Goal: Task Accomplishment & Management: Manage account settings

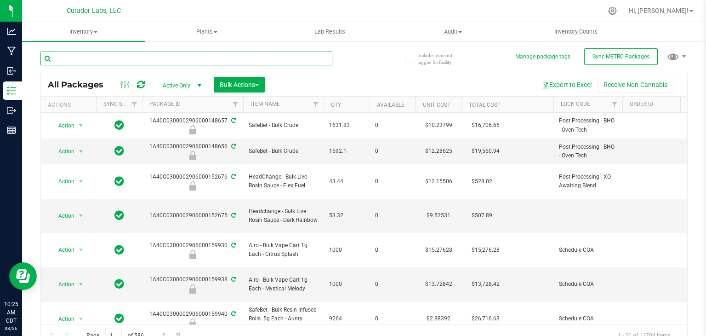
click at [81, 61] on input "text" at bounding box center [186, 59] width 292 height 14
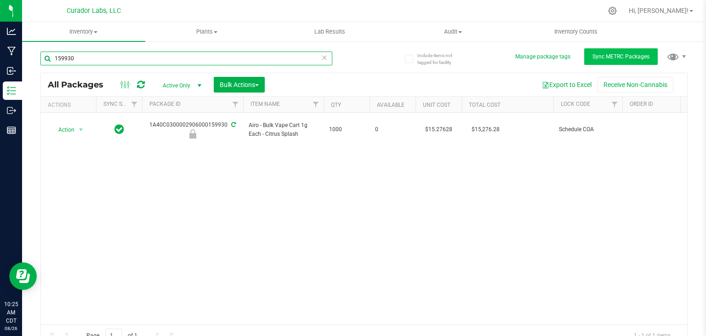
type input "159930"
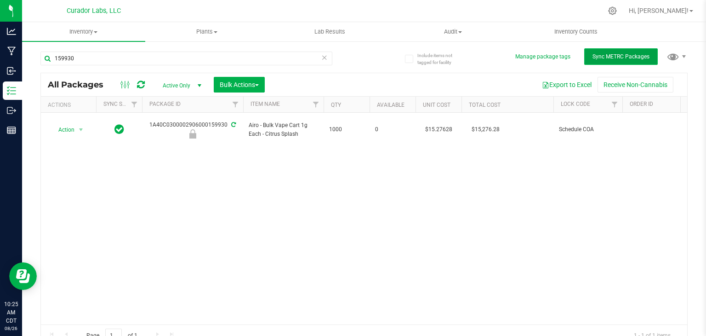
click at [584, 58] on button "Sync METRC Packages" at bounding box center [621, 56] width 74 height 17
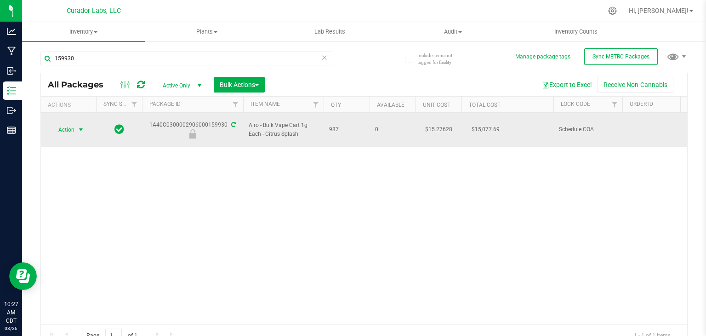
click at [72, 126] on span "Action" at bounding box center [62, 129] width 25 height 13
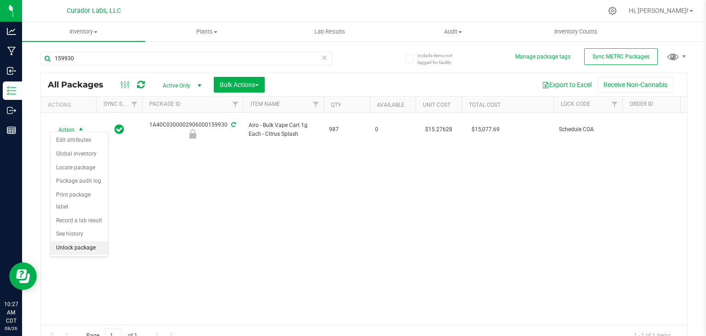
click at [81, 241] on li "Unlock package" at bounding box center [79, 248] width 57 height 14
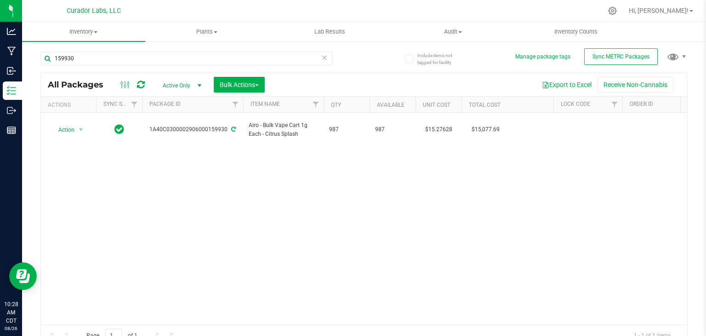
click at [169, 176] on div "Action Action Adjust qty Create package Edit attributes Global inventory Locate…" at bounding box center [364, 219] width 647 height 212
click at [232, 205] on div "Action Action Adjust qty Create package Edit attributes Global inventory Locate…" at bounding box center [364, 219] width 647 height 212
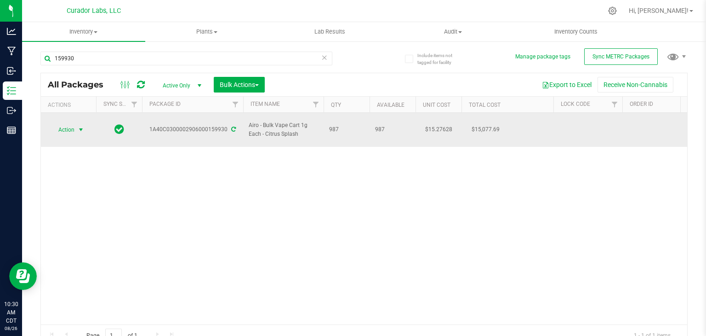
click at [79, 123] on span "select" at bounding box center [80, 129] width 11 height 13
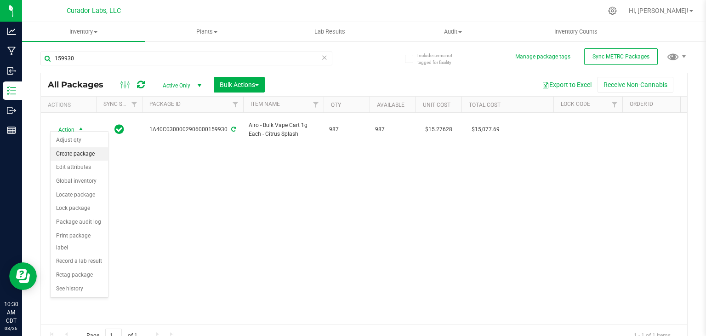
click at [80, 154] on li "Create package" at bounding box center [79, 154] width 57 height 14
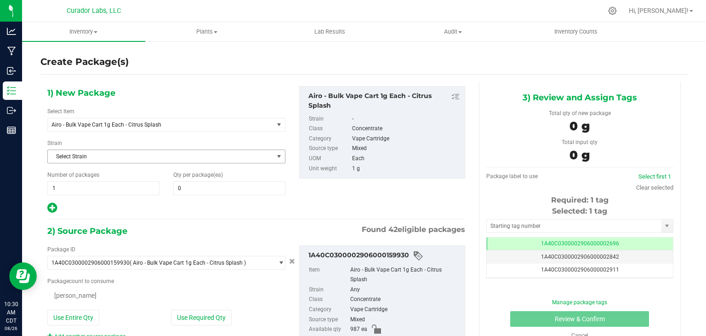
type input "0"
click at [176, 124] on span "Airo - Bulk Vape Cart 1g Each - Citrus Splash" at bounding box center [157, 124] width 210 height 6
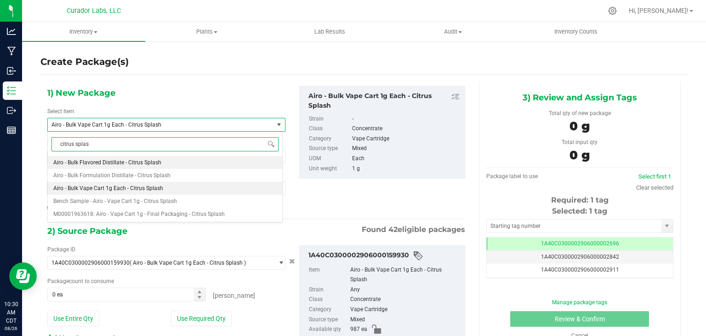
type input "citrus splash"
click at [176, 195] on li "Bench Sample - Airo - Vape Cart 1g - Citrus Splash" at bounding box center [165, 201] width 235 height 13
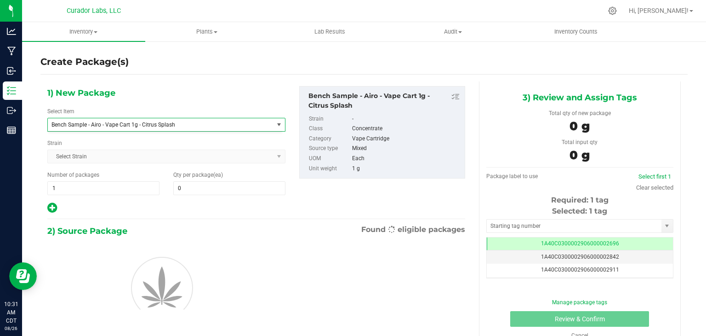
type input "0"
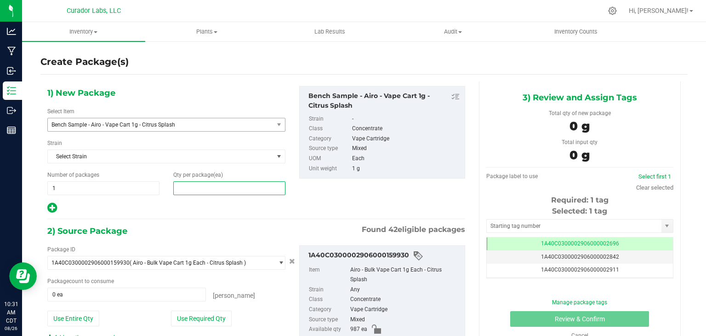
click at [213, 185] on span at bounding box center [229, 188] width 112 height 14
type input "2"
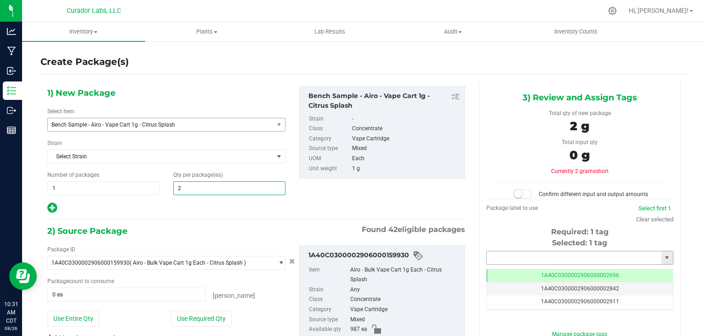
type input "2"
click at [513, 258] on input "text" at bounding box center [574, 257] width 175 height 13
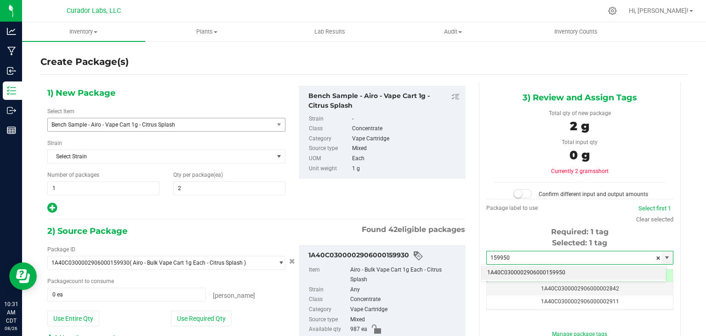
click at [506, 275] on li "1A40C0300002906000159950" at bounding box center [574, 273] width 184 height 14
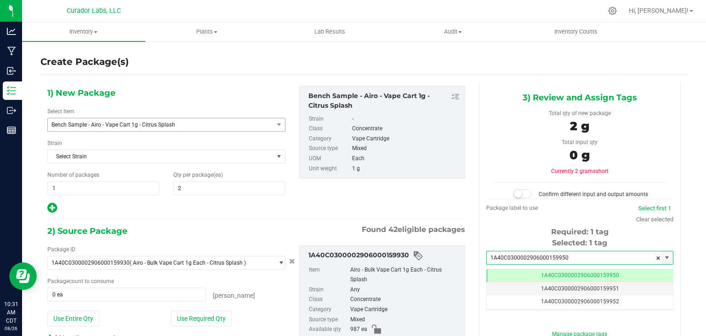
scroll to position [0, 0]
type input "1A40C0300002906000159950"
click at [427, 207] on div "1) New Package Select Item Bench Sample - Airo - Vape Cart 1g - Citrus Splash B…" at bounding box center [256, 150] width 432 height 128
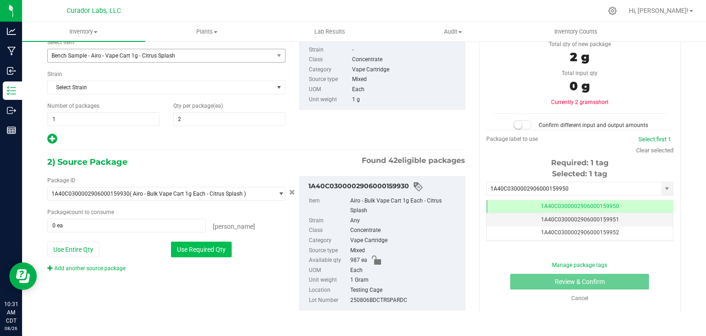
click at [214, 245] on button "Use Required Qty" at bounding box center [201, 249] width 61 height 16
type input "2 ea"
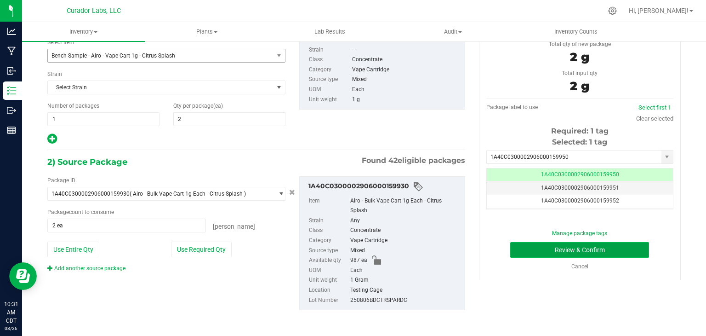
click at [530, 247] on button "Review & Confirm" at bounding box center [579, 250] width 139 height 16
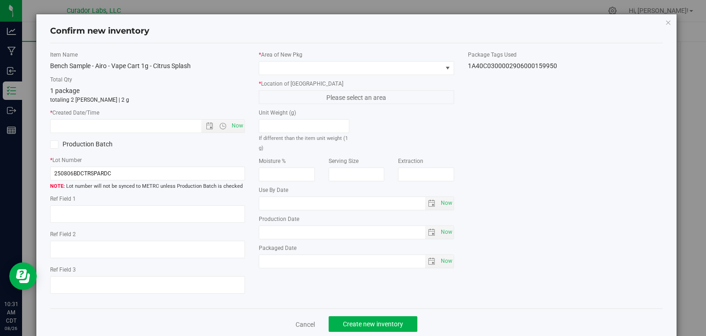
type input "[DATE]"
click at [240, 127] on span "Now" at bounding box center [238, 125] width 16 height 13
type input "[DATE] 10:31 AM"
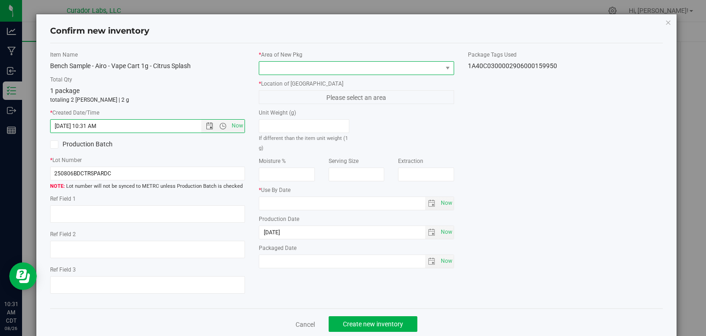
click at [307, 65] on span at bounding box center [350, 68] width 183 height 13
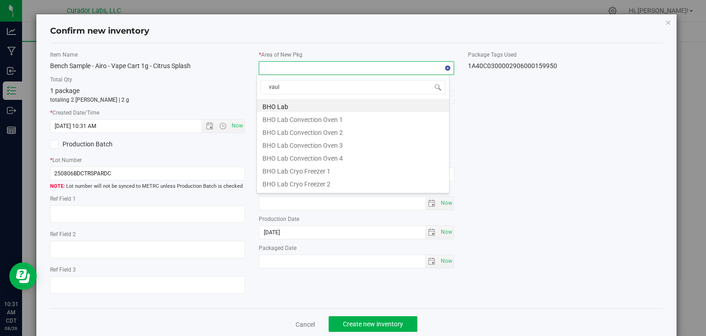
type input "vault"
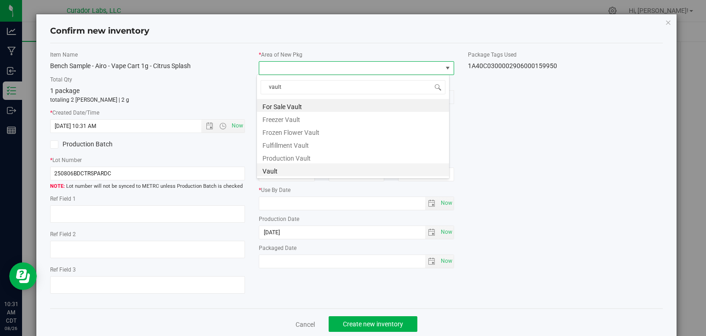
click at [297, 170] on li "Vault" at bounding box center [353, 169] width 192 height 13
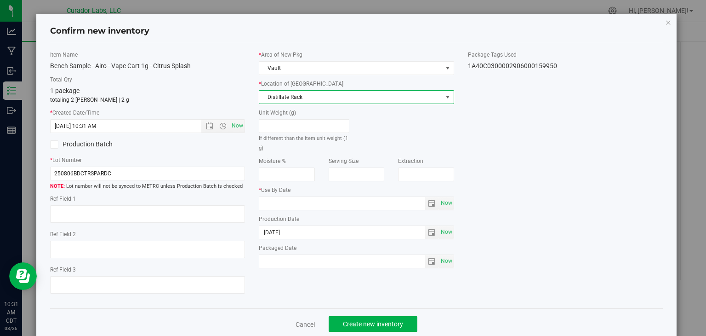
click at [338, 100] on span "Distillate Rack" at bounding box center [350, 97] width 183 height 13
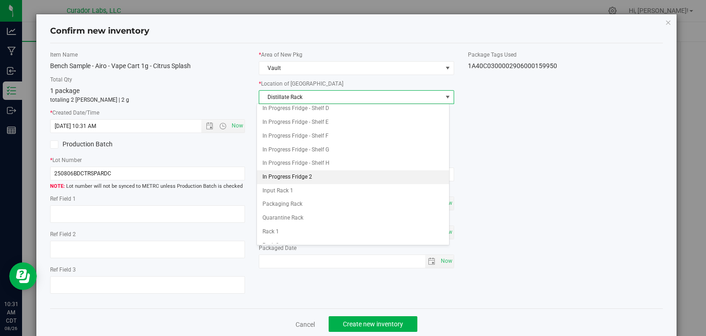
click at [316, 176] on li "In Progress Fridge 2" at bounding box center [353, 177] width 192 height 14
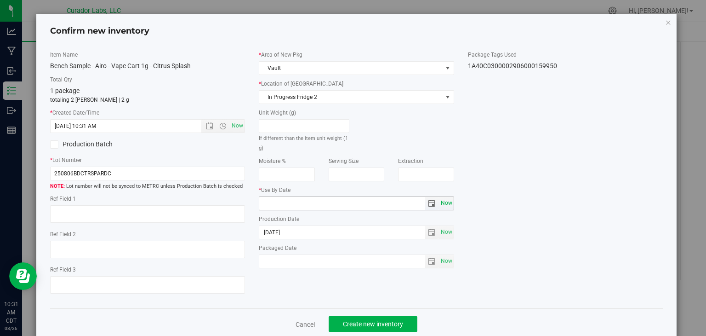
click at [442, 196] on span "Now" at bounding box center [447, 202] width 16 height 13
click at [272, 203] on input "[DATE]" at bounding box center [342, 203] width 166 height 13
type input "[DATE]"
click at [286, 290] on div "Item Name Bench Sample - Airo - Vape Cart 1g - Citrus Splash Total Qty 1 packag…" at bounding box center [356, 176] width 627 height 251
click at [364, 323] on span "Create new inventory" at bounding box center [373, 323] width 60 height 7
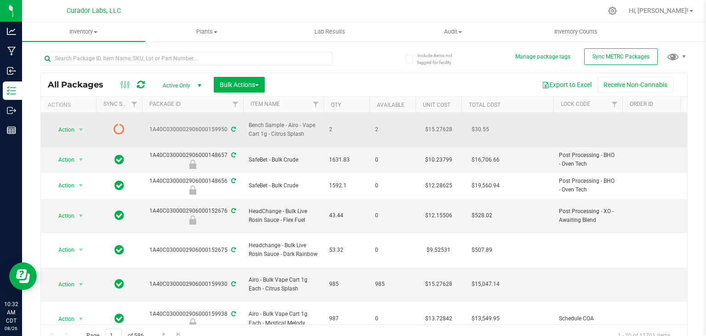
drag, startPoint x: 304, startPoint y: 129, endPoint x: 271, endPoint y: 128, distance: 32.7
click at [271, 128] on span "Bench Sample - Airo - Vape Cart 1g - Citrus Splash" at bounding box center [283, 129] width 69 height 17
copy span "Citrus Splash"
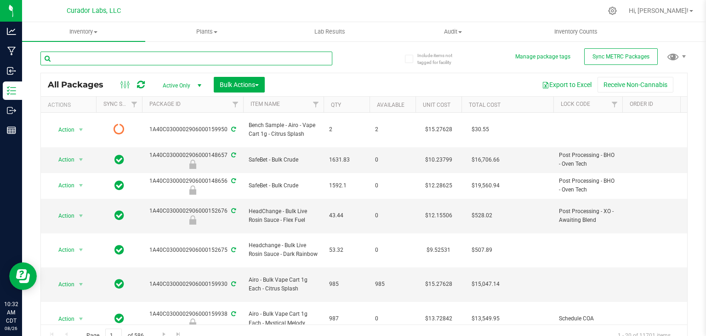
click at [226, 63] on input "text" at bounding box center [186, 59] width 292 height 14
paste input "Citrus Splash"
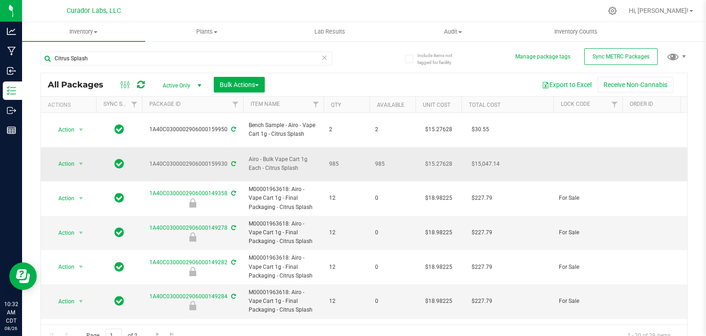
click at [77, 147] on td "Action Action Adjust qty Create package Edit attributes Global inventory Locate…" at bounding box center [68, 164] width 55 height 34
click at [77, 160] on span "select" at bounding box center [80, 163] width 7 height 7
click at [86, 227] on li "Lock package" at bounding box center [79, 234] width 57 height 14
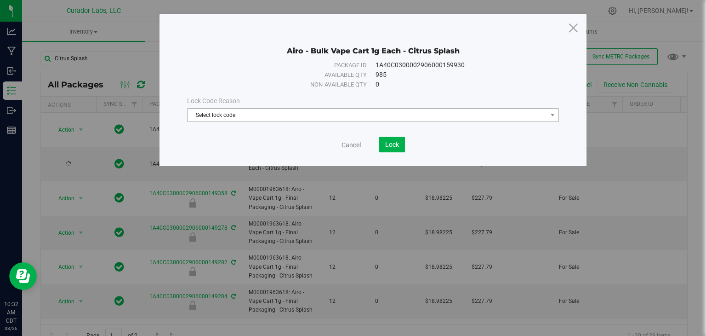
click at [284, 118] on span "Select lock code" at bounding box center [368, 115] width 360 height 13
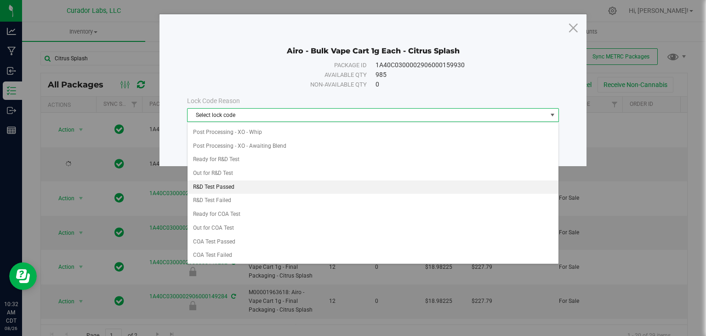
scroll to position [272, 0]
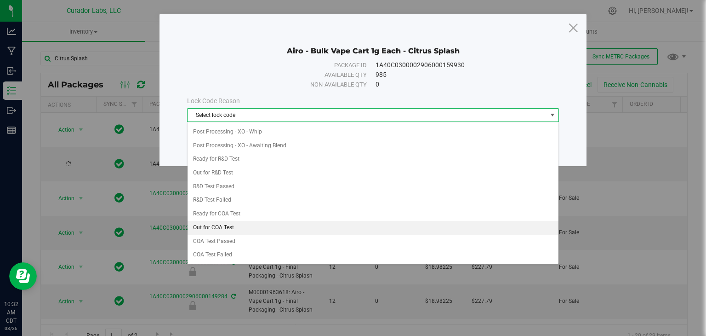
click at [266, 221] on li "Out for COA Test" at bounding box center [373, 228] width 371 height 14
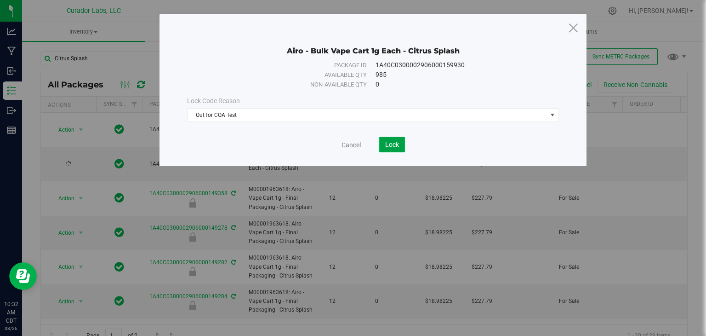
click at [395, 148] on span "Lock" at bounding box center [392, 144] width 14 height 7
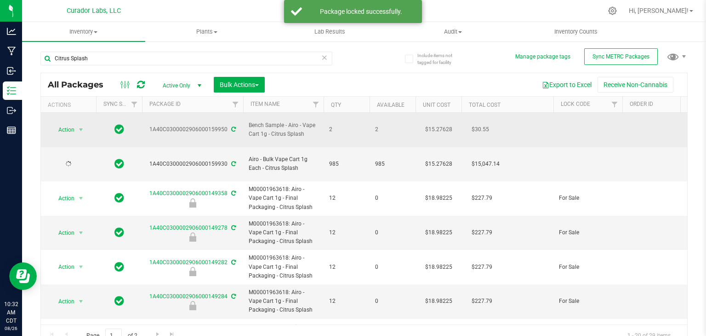
drag, startPoint x: 147, startPoint y: 127, endPoint x: 225, endPoint y: 130, distance: 78.2
click at [225, 130] on td "1A40C0300002906000159950" at bounding box center [192, 130] width 101 height 34
copy div "1A40C0300002906000159950"
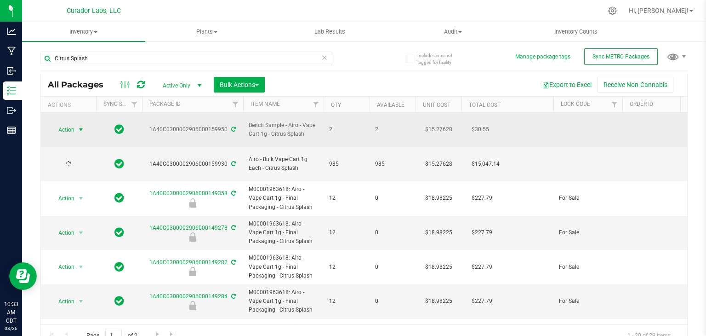
click at [82, 128] on span "select" at bounding box center [80, 129] width 7 height 7
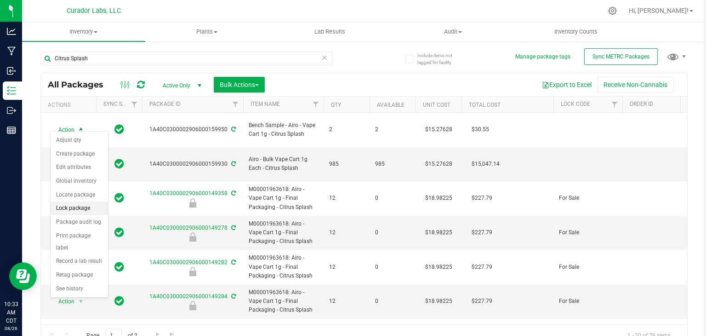
click at [72, 206] on li "Lock package" at bounding box center [79, 208] width 57 height 14
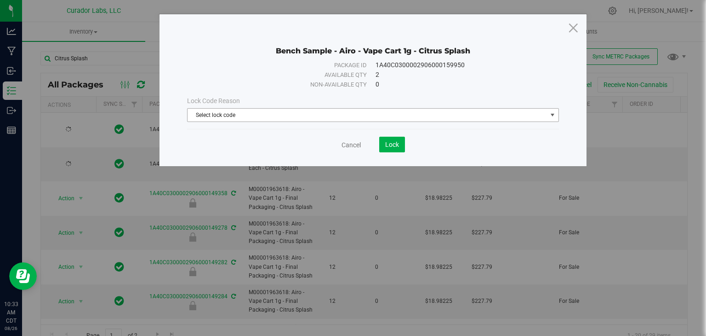
click at [241, 115] on span "Select lock code" at bounding box center [368, 115] width 360 height 13
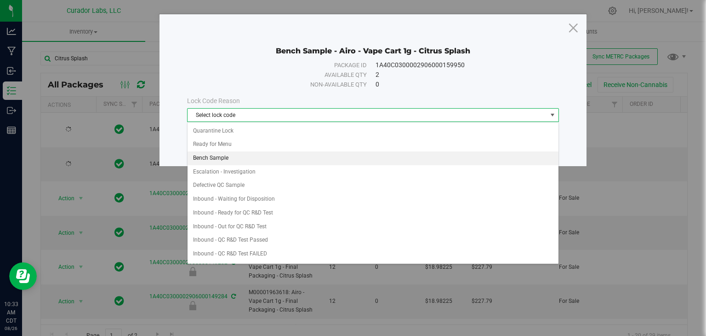
click at [240, 159] on li "Bench Sample" at bounding box center [373, 158] width 371 height 14
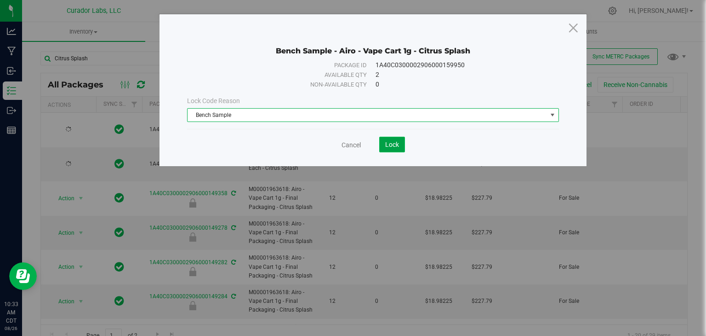
click at [386, 141] on span "Lock" at bounding box center [392, 144] width 14 height 7
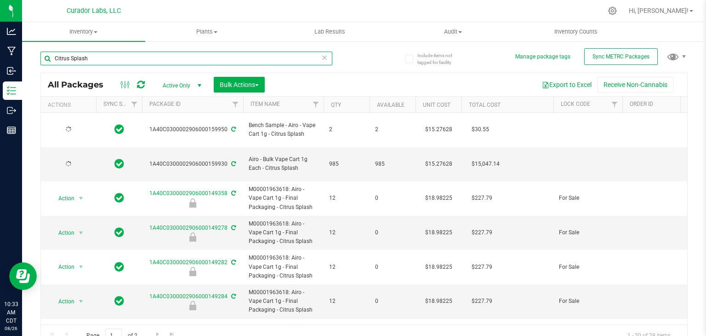
click at [294, 61] on input "Citrus Splash" at bounding box center [186, 59] width 292 height 14
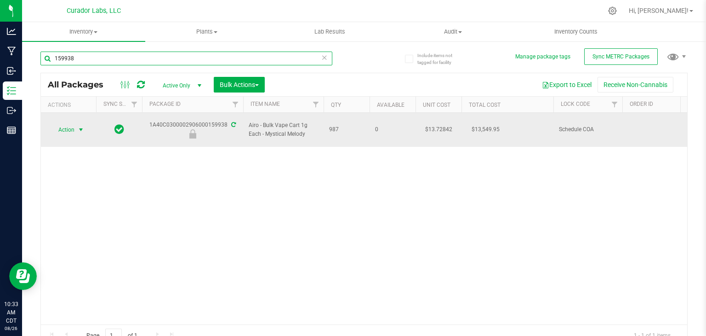
type input "159938"
click at [82, 128] on span "select" at bounding box center [80, 129] width 7 height 7
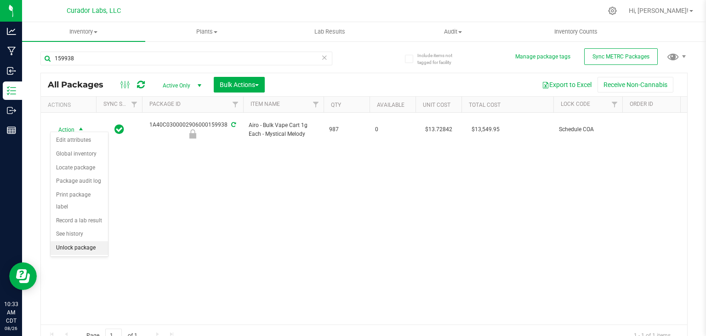
click at [72, 241] on li "Unlock package" at bounding box center [79, 248] width 57 height 14
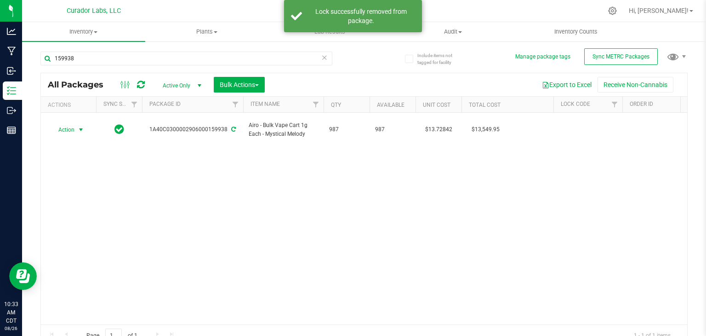
click at [77, 126] on span "select" at bounding box center [80, 129] width 7 height 7
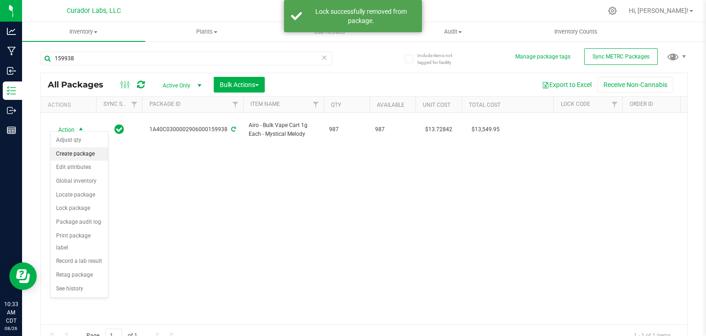
click at [80, 155] on li "Create package" at bounding box center [79, 154] width 57 height 14
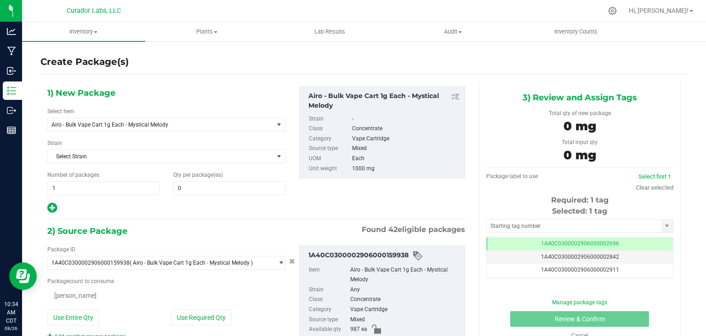
type input "0"
click at [168, 125] on span "Airo - Bulk Vape Cart 1g Each - Mystical Melody" at bounding box center [157, 124] width 210 height 6
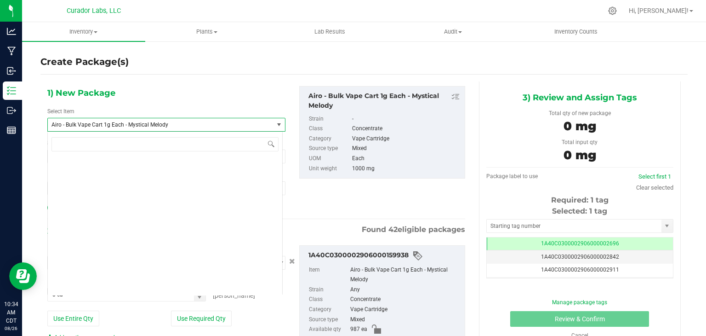
scroll to position [2292, 0]
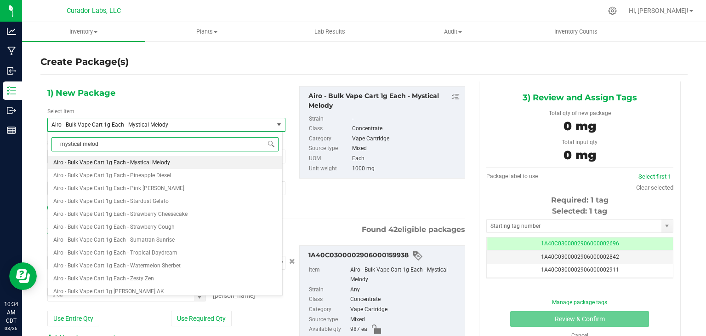
type input "mystical melody"
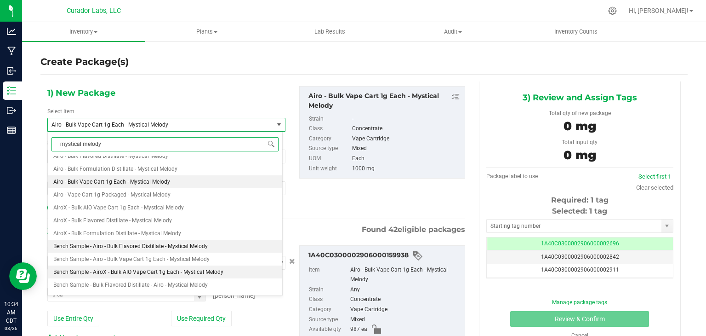
scroll to position [22, 0]
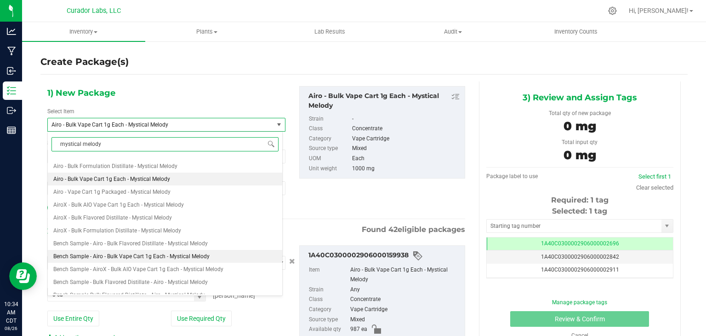
click at [179, 258] on span "Bench Sample - Airo - Bulk Vape Cart 1g Each - Mystical Melody" at bounding box center [131, 256] width 156 height 6
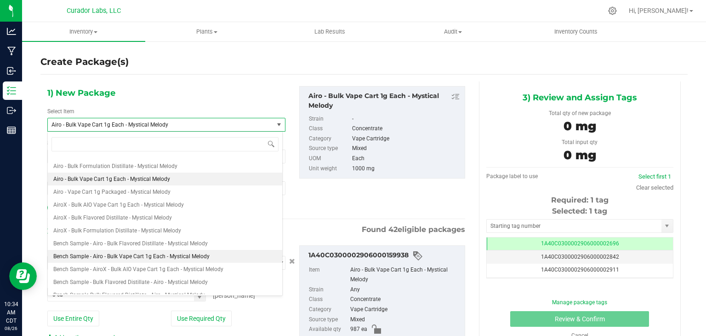
type input "0"
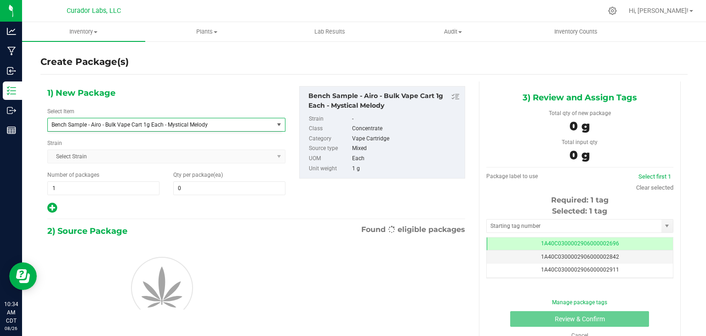
scroll to position [0, 0]
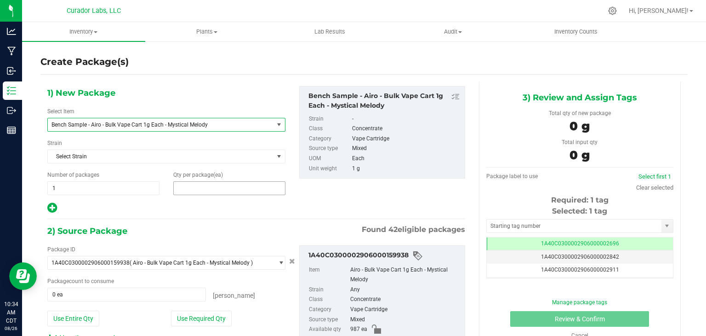
click at [206, 187] on span at bounding box center [229, 188] width 112 height 14
type input "2"
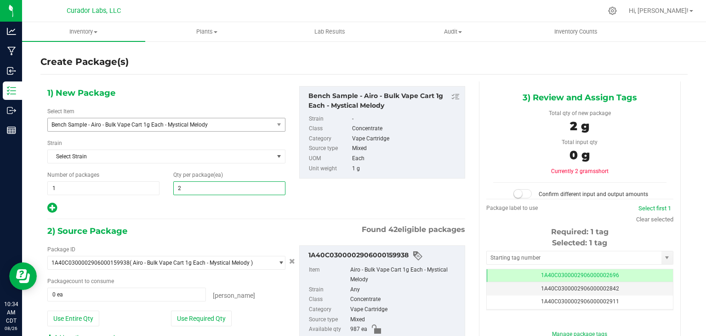
type input "2"
click at [280, 208] on div at bounding box center [166, 208] width 238 height 12
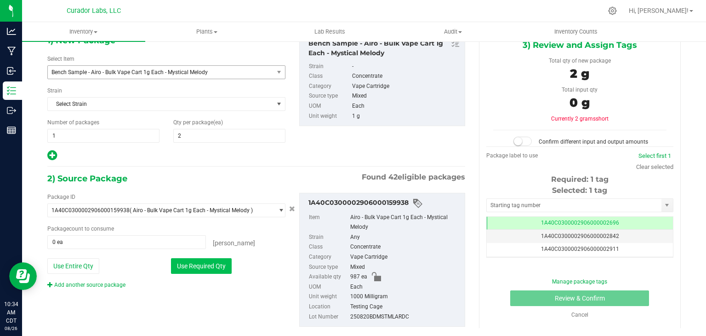
click at [199, 263] on button "Use Required Qty" at bounding box center [201, 266] width 61 height 16
type input "2 ea"
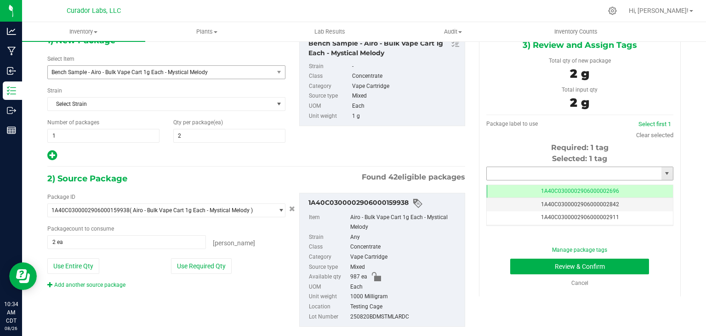
click at [506, 174] on input "text" at bounding box center [574, 173] width 175 height 13
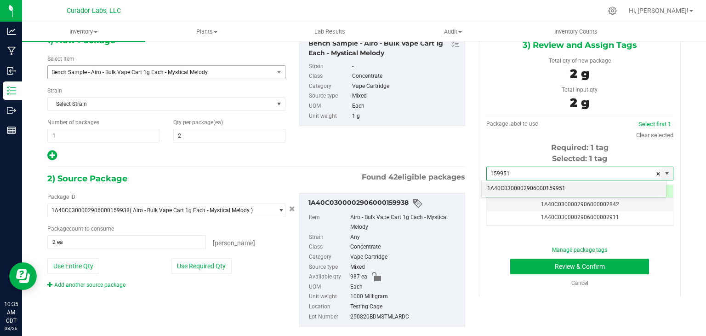
click at [497, 186] on li "1A40C0300002906000159951" at bounding box center [574, 189] width 184 height 14
type input "1A40C0300002906000159951"
click at [456, 151] on div "1) New Package Select Item Bench Sample - Airo - Bulk Vape Cart 1g Each - Mysti…" at bounding box center [256, 98] width 432 height 128
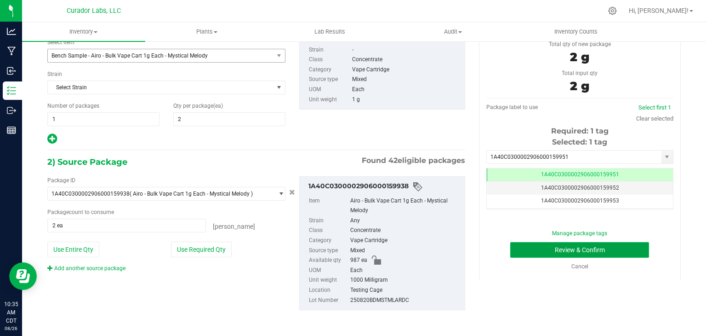
click at [512, 252] on button "Review & Confirm" at bounding box center [579, 250] width 139 height 16
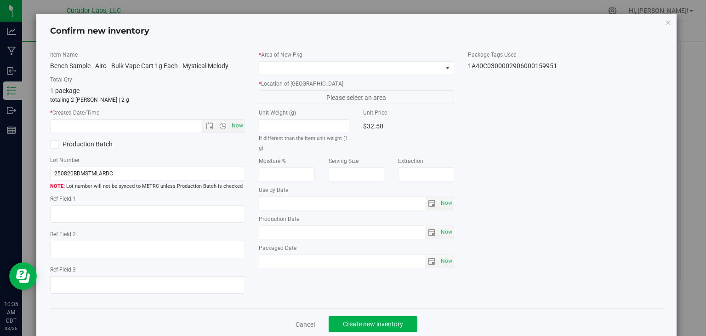
type input "[DATE]"
click at [234, 131] on span "Now" at bounding box center [238, 125] width 16 height 13
type input "[DATE] 10:35 AM"
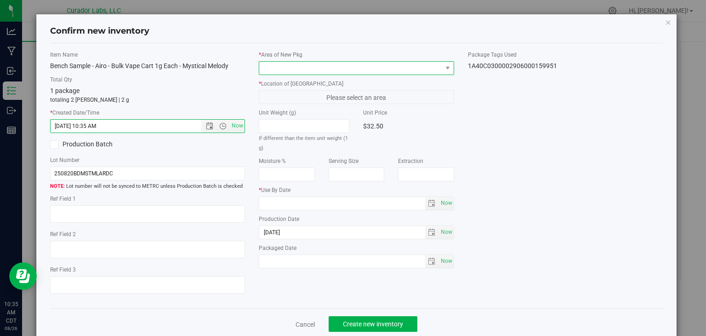
click at [309, 64] on span at bounding box center [350, 68] width 183 height 13
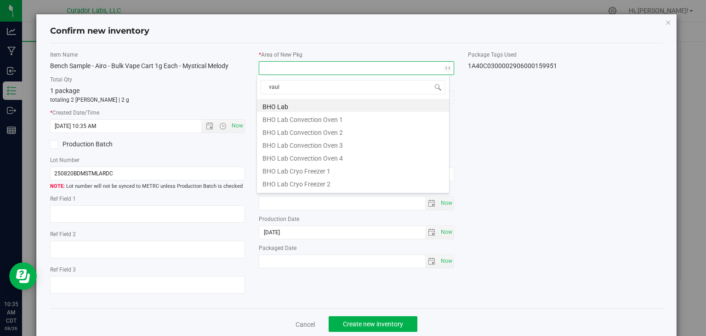
type input "vault"
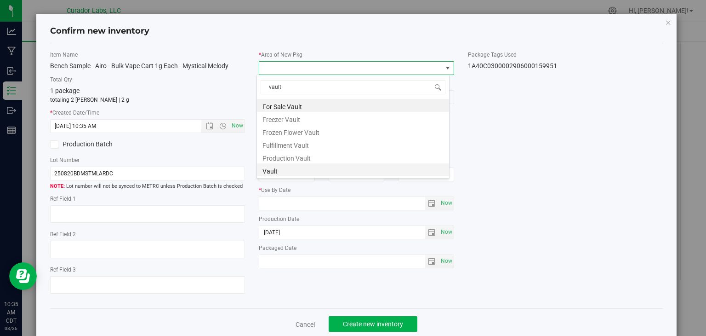
click at [308, 172] on li "Vault" at bounding box center [353, 169] width 192 height 13
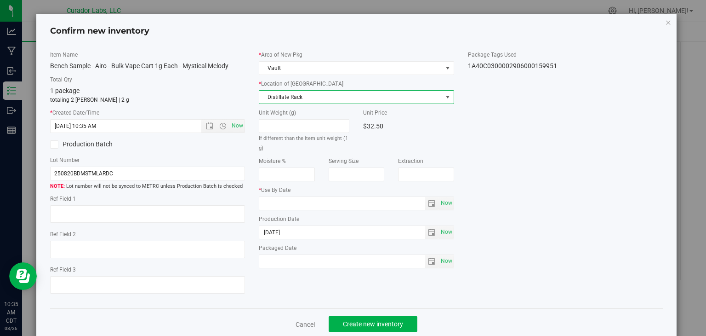
click at [328, 99] on span "Distillate Rack" at bounding box center [350, 97] width 183 height 13
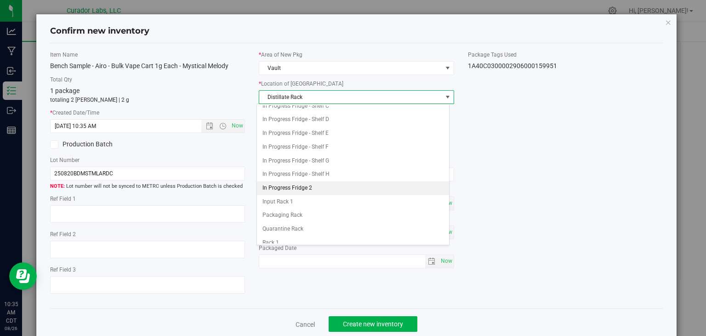
click at [313, 185] on li "In Progress Fridge 2" at bounding box center [353, 188] width 192 height 14
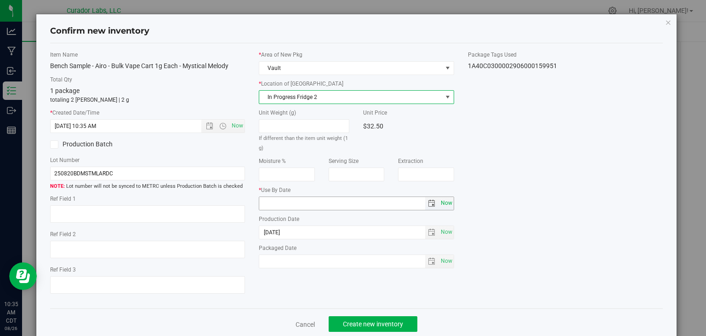
click at [439, 203] on span "Now" at bounding box center [447, 202] width 16 height 13
click at [273, 201] on input "[DATE]" at bounding box center [342, 203] width 166 height 13
type input "[DATE]"
click at [488, 190] on div "Item Name Bench Sample - Airo - Bulk Vape Cart 1g Each - Mystical Melody Total …" at bounding box center [356, 176] width 627 height 251
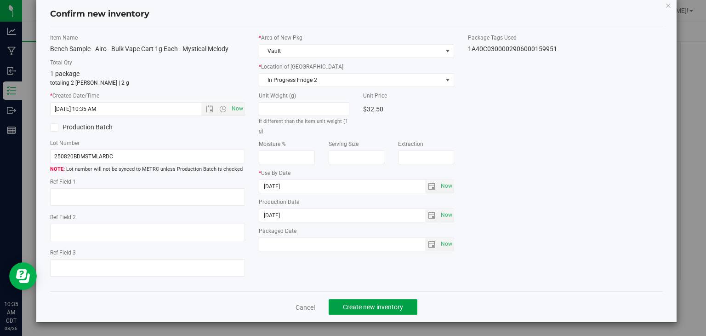
click at [386, 306] on span "Create new inventory" at bounding box center [373, 306] width 60 height 7
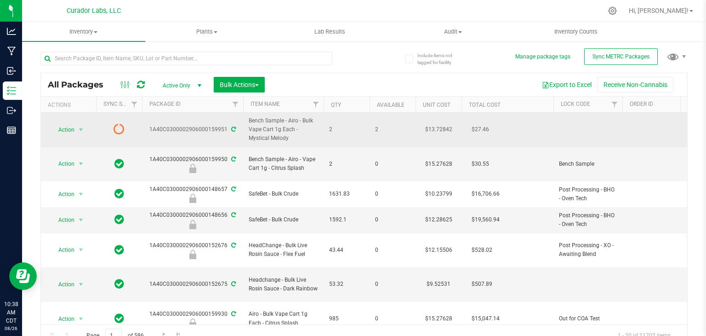
drag, startPoint x: 289, startPoint y: 139, endPoint x: 249, endPoint y: 135, distance: 39.8
click at [249, 135] on span "Bench Sample - Airo - Bulk Vape Cart 1g Each - Mystical Melody" at bounding box center [283, 129] width 69 height 27
copy span "Mystical Melody"
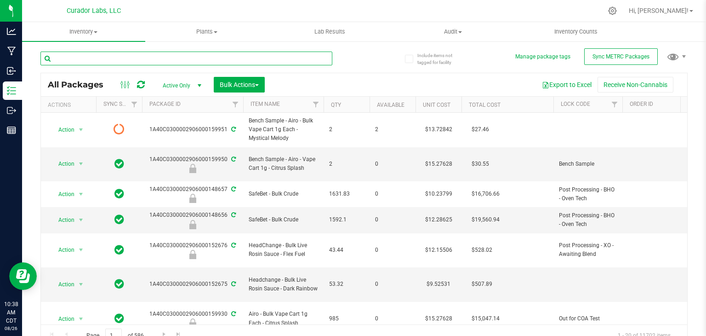
click at [174, 60] on input "text" at bounding box center [186, 59] width 292 height 14
paste input "Mystical Melody"
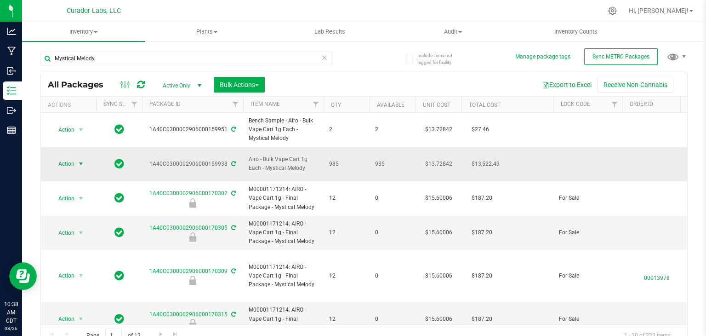
click at [77, 157] on span "select" at bounding box center [80, 163] width 11 height 13
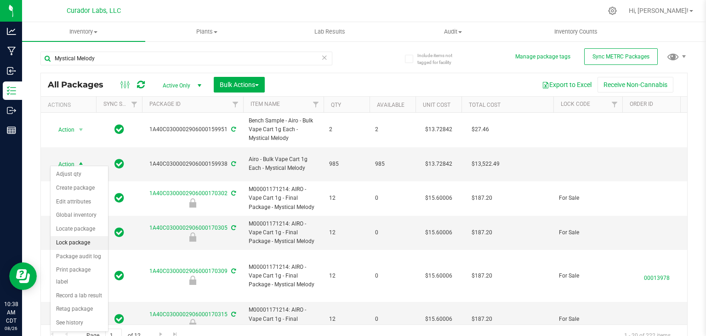
click at [75, 241] on li "Lock package" at bounding box center [79, 243] width 57 height 14
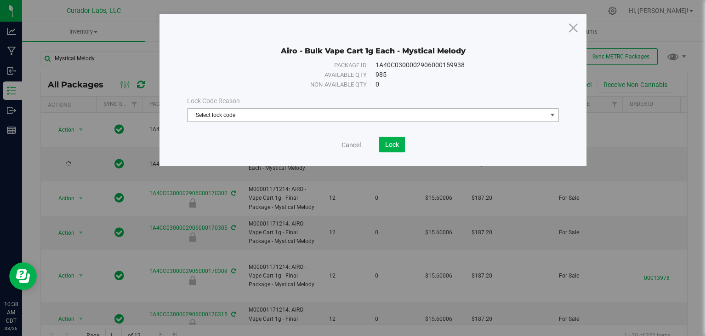
click at [315, 111] on span "Select lock code" at bounding box center [368, 115] width 360 height 13
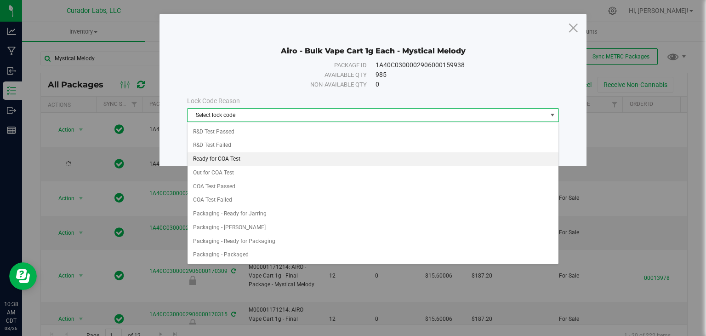
scroll to position [326, 0]
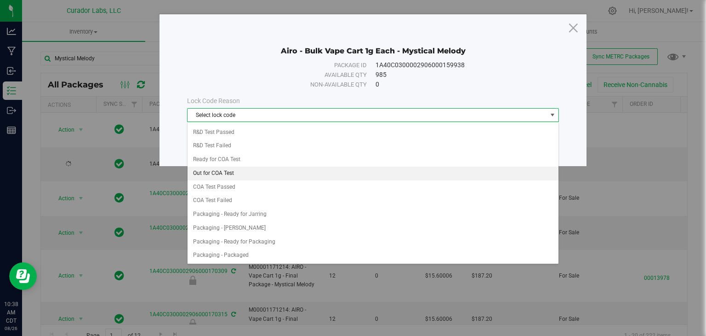
click at [275, 166] on li "Out for COA Test" at bounding box center [373, 173] width 371 height 14
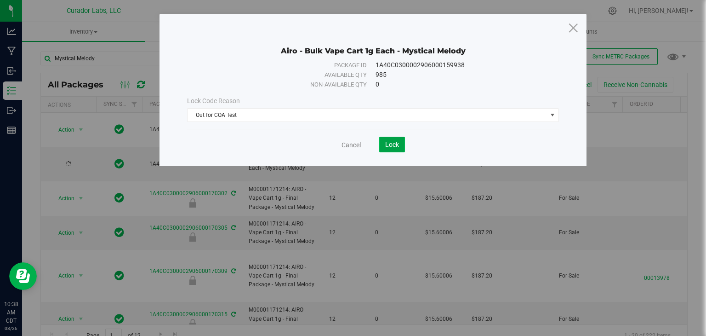
click at [398, 142] on span "Lock" at bounding box center [392, 144] width 14 height 7
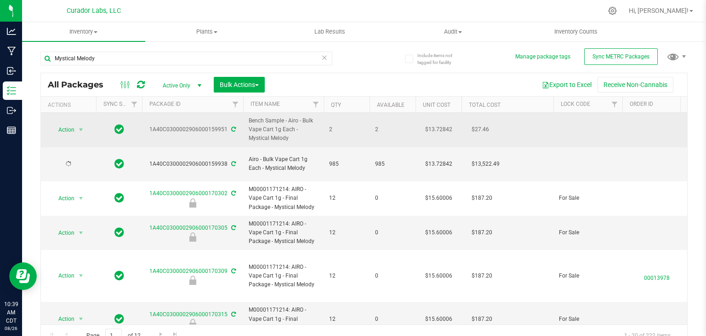
drag, startPoint x: 147, startPoint y: 129, endPoint x: 226, endPoint y: 131, distance: 79.6
click at [226, 131] on div "1A40C0300002906000159951" at bounding box center [193, 129] width 104 height 9
copy div "1A40C0300002906000159951"
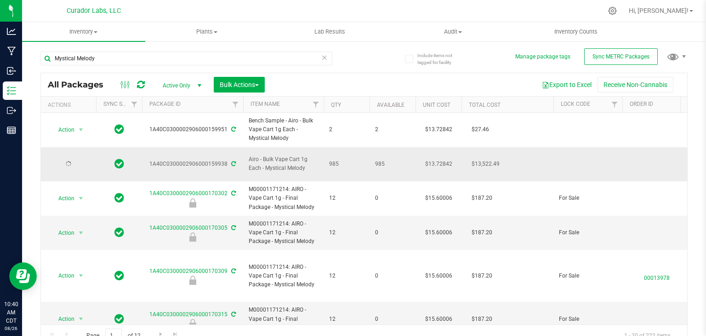
click at [322, 165] on td "Airo - Bulk Vape Cart 1g Each - Mystical Melody" at bounding box center [283, 164] width 80 height 34
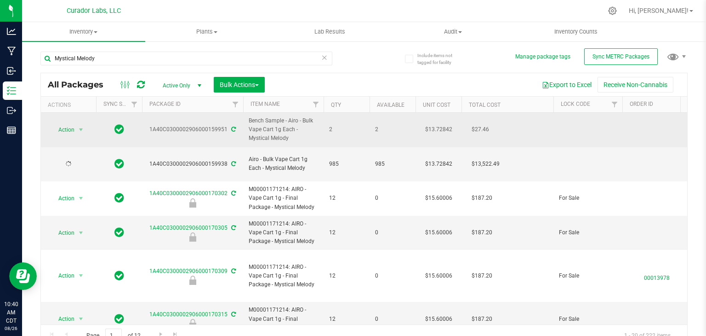
click at [86, 132] on span "select" at bounding box center [80, 129] width 11 height 13
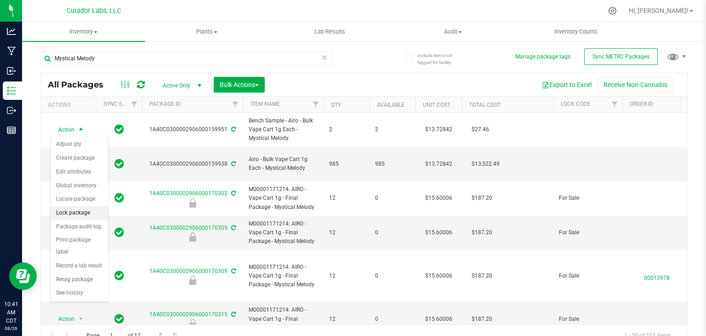
click at [88, 212] on li "Lock package" at bounding box center [79, 213] width 57 height 14
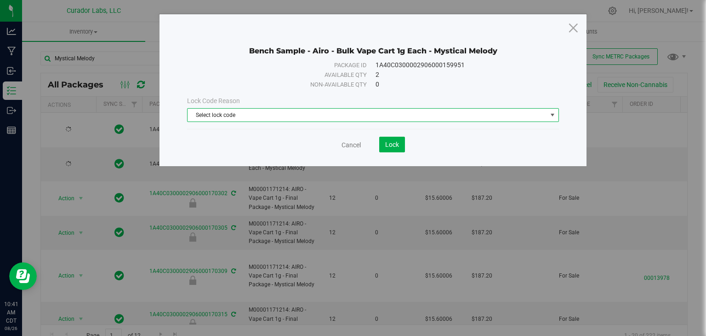
click at [271, 120] on span "Select lock code" at bounding box center [368, 115] width 360 height 13
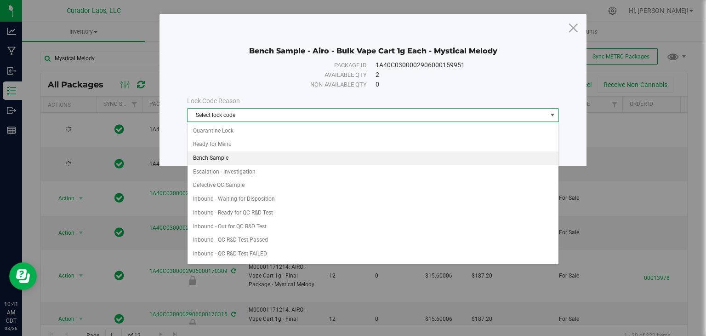
click at [276, 162] on li "Bench Sample" at bounding box center [373, 158] width 371 height 14
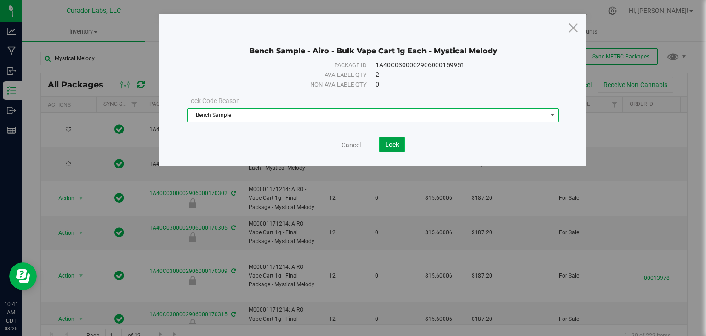
click at [392, 143] on span "Lock" at bounding box center [392, 144] width 14 height 7
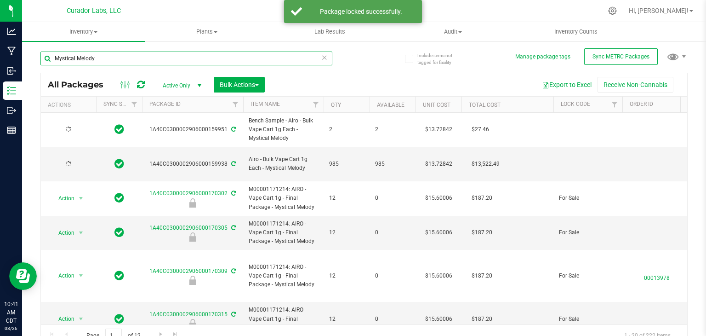
click at [217, 57] on input "Mystical Melody" at bounding box center [186, 59] width 292 height 14
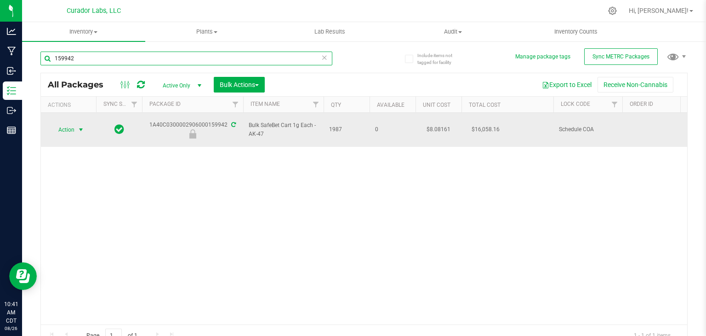
type input "159942"
click at [78, 127] on span "select" at bounding box center [80, 129] width 7 height 7
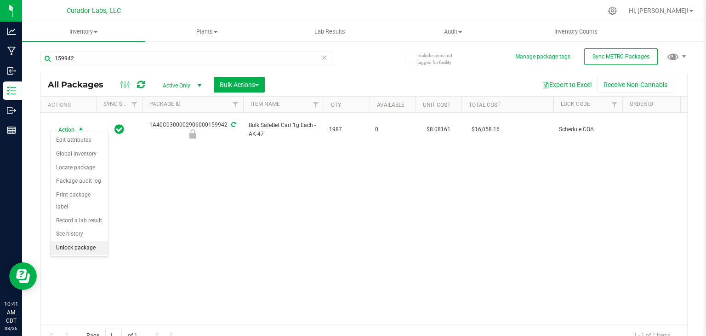
click at [74, 241] on li "Unlock package" at bounding box center [79, 248] width 57 height 14
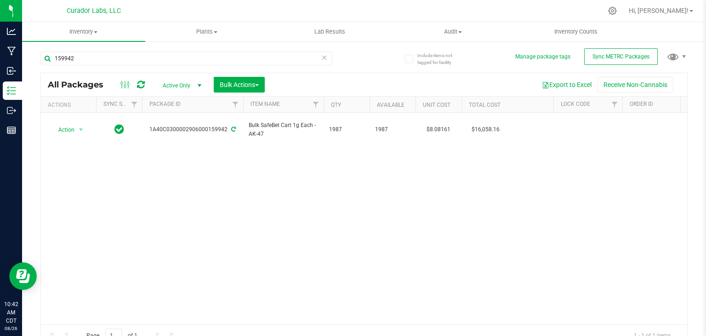
click at [189, 155] on div "Action Action Adjust qty Create package Edit attributes Global inventory Locate…" at bounding box center [364, 219] width 647 height 212
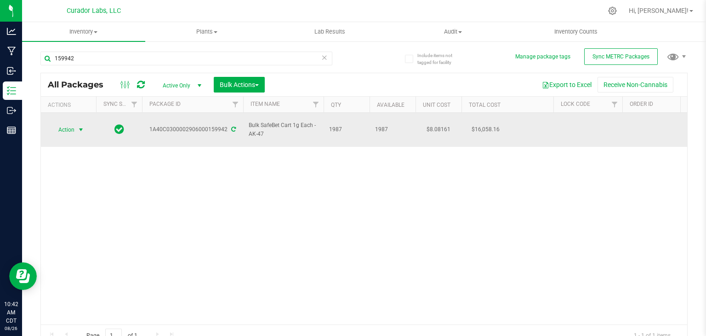
click at [79, 126] on span "select" at bounding box center [80, 129] width 7 height 7
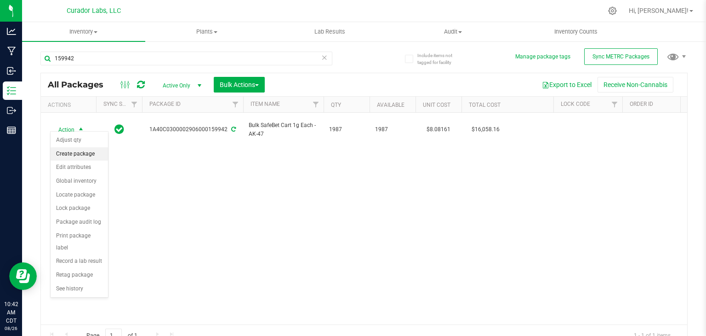
click at [80, 153] on li "Create package" at bounding box center [79, 154] width 57 height 14
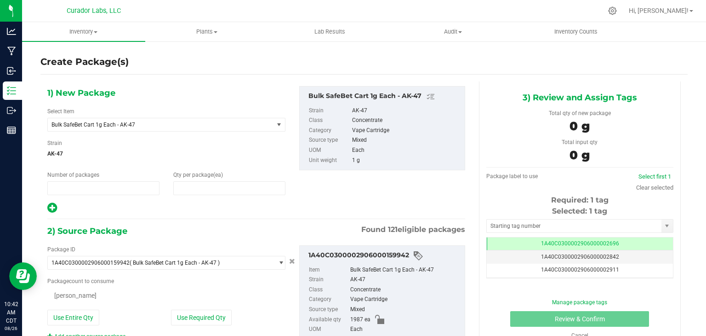
type input "1"
type input "0"
click at [123, 126] on span "Bulk SafeBet Cart 1g Each - AK-47" at bounding box center [157, 124] width 210 height 6
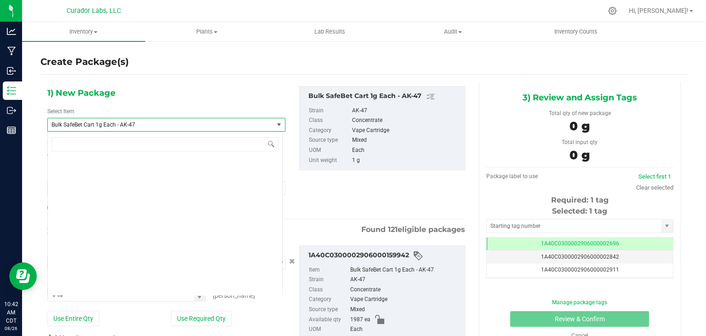
scroll to position [21026, 0]
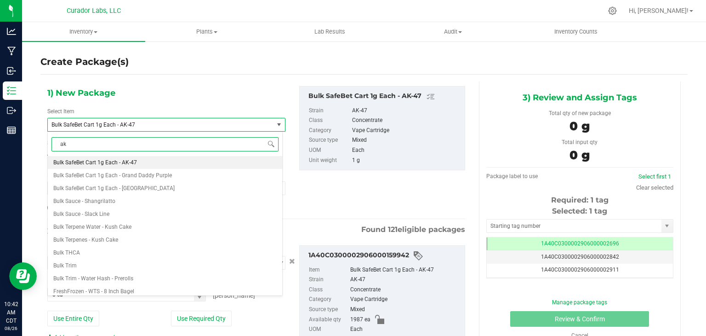
type input "ak-"
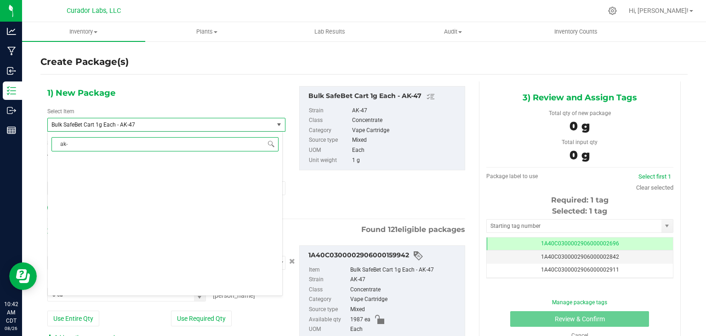
scroll to position [0, 0]
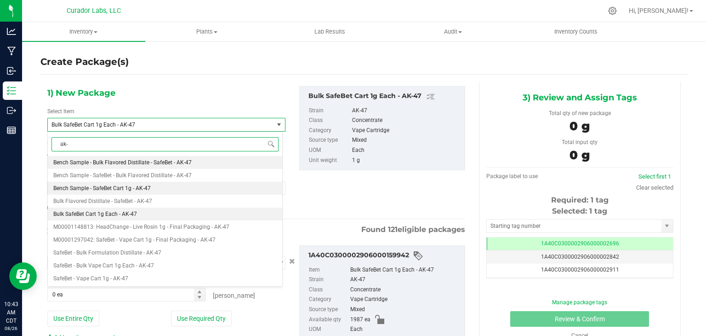
click at [176, 188] on li "Bench Sample - SafeBet Cart 1g - AK-47" at bounding box center [165, 188] width 235 height 13
type input "0"
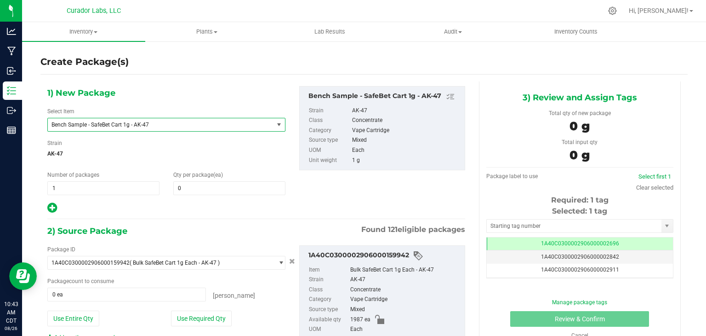
click at [210, 194] on div "1) New Package Select Item Bench Sample - SafeBet Cart 1g - AK-47 Bench Sample …" at bounding box center [166, 150] width 252 height 128
click at [211, 191] on span at bounding box center [229, 188] width 112 height 14
type input "2"
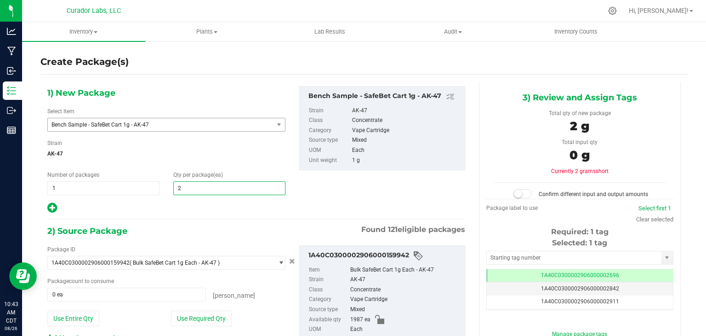
type input "2"
click at [228, 214] on div "1) New Package Select Item Bench Sample - SafeBet Cart 1g - AK-47 Bench Sample …" at bounding box center [256, 234] width 432 height 307
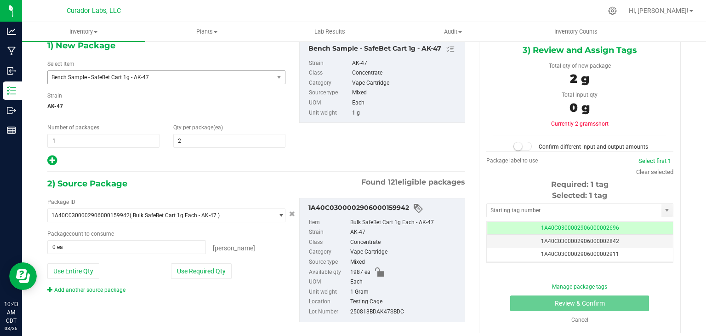
scroll to position [52, 0]
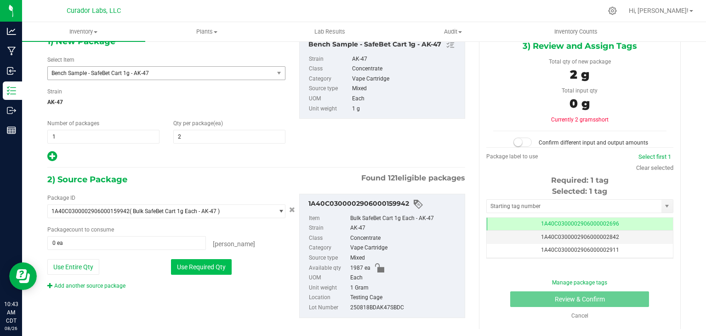
click at [210, 264] on button "Use Required Qty" at bounding box center [201, 267] width 61 height 16
type input "2 ea"
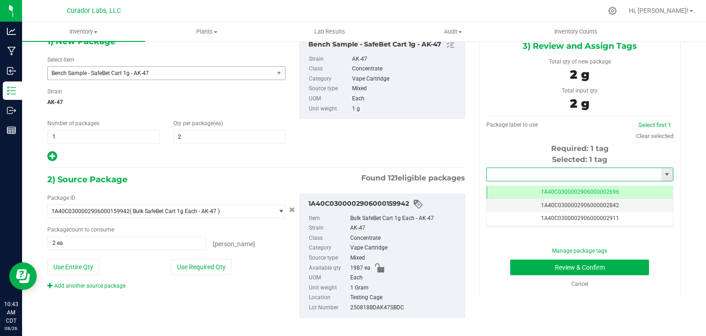
click at [531, 173] on input "text" at bounding box center [574, 174] width 175 height 13
click at [529, 190] on li "1A40C0300002906000159952" at bounding box center [574, 190] width 184 height 14
type input "1A40C0300002906000159952"
click at [414, 171] on div "1) New Package Select Item Bench Sample - SafeBet Cart 1g - AK-47 Bench Sample …" at bounding box center [256, 183] width 432 height 307
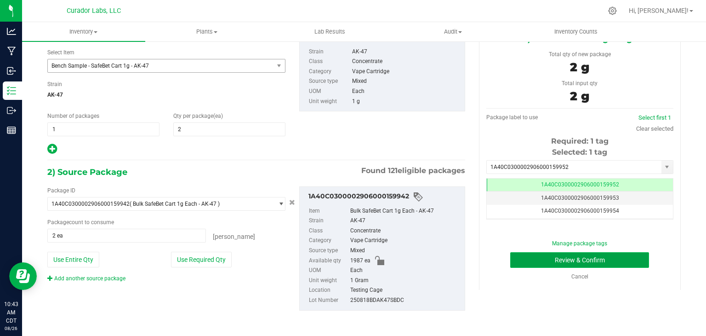
click at [510, 256] on button "Review & Confirm" at bounding box center [579, 260] width 139 height 16
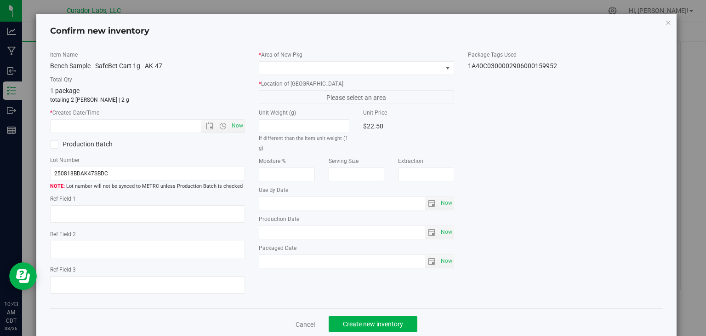
type input "[DATE]"
click at [235, 131] on span "Now" at bounding box center [238, 125] width 16 height 13
type input "[DATE] 10:43 AM"
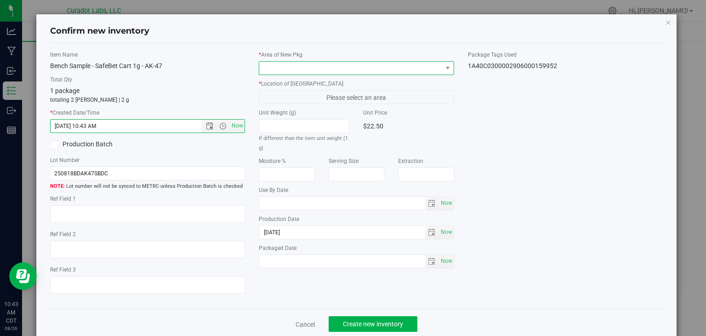
click at [292, 70] on span at bounding box center [350, 68] width 183 height 13
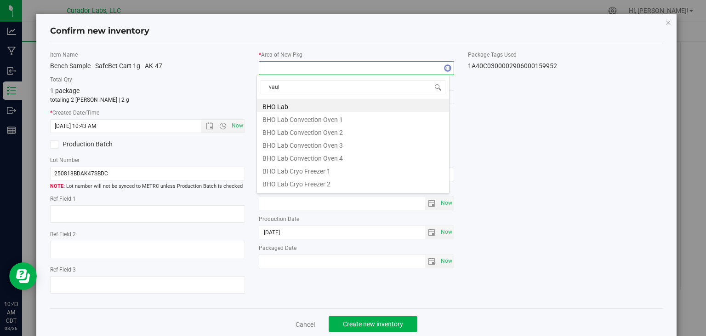
type input "vault"
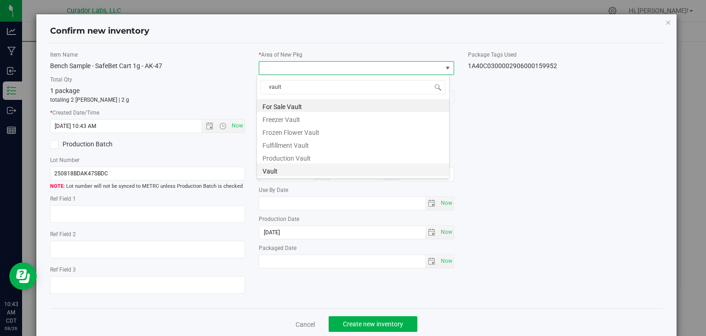
click at [285, 168] on li "Vault" at bounding box center [353, 169] width 192 height 13
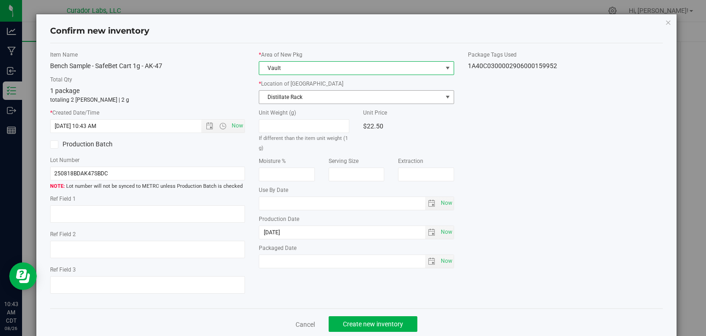
click at [317, 100] on span "Distillate Rack" at bounding box center [350, 97] width 183 height 13
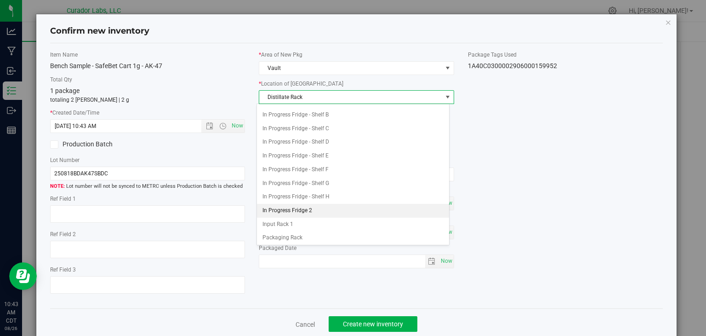
click at [295, 205] on li "In Progress Fridge 2" at bounding box center [353, 211] width 192 height 14
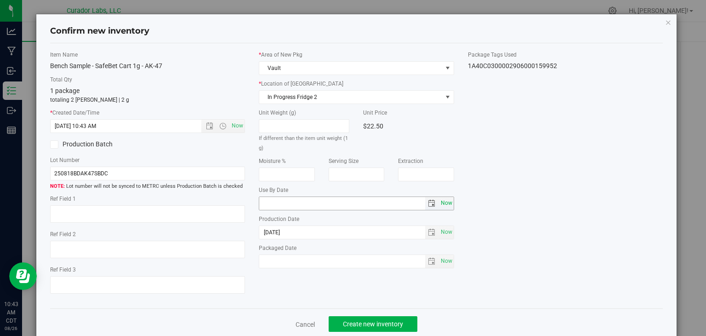
click at [447, 205] on span "Now" at bounding box center [447, 202] width 16 height 13
click at [274, 201] on input "[DATE]" at bounding box center [342, 203] width 166 height 13
type input "[DATE]"
click at [333, 317] on button "Create new inventory" at bounding box center [373, 324] width 89 height 16
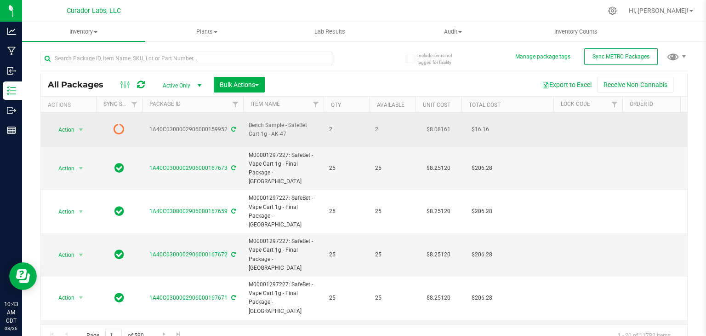
drag, startPoint x: 286, startPoint y: 126, endPoint x: 269, endPoint y: 128, distance: 17.1
click at [269, 128] on span "Bench Sample - SafeBet Cart 1g - AK-47" at bounding box center [283, 129] width 69 height 17
copy span "AK-47"
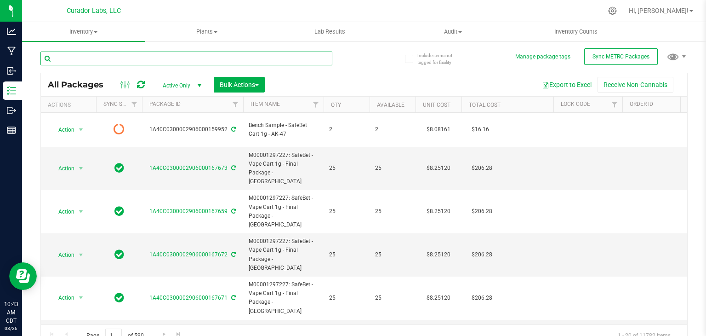
click at [215, 59] on input "text" at bounding box center [186, 59] width 292 height 14
paste input "AK-47"
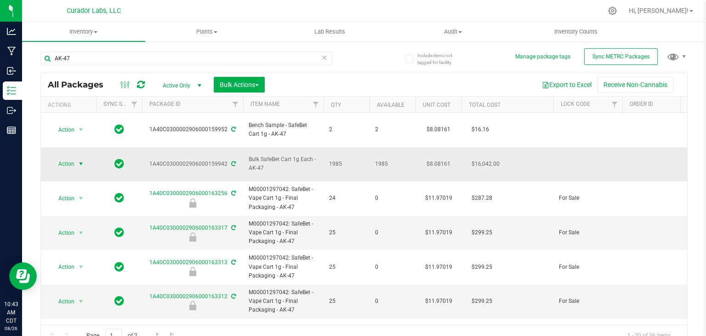
click at [81, 160] on span "select" at bounding box center [80, 163] width 7 height 7
click at [72, 234] on li "Lock package" at bounding box center [79, 234] width 57 height 14
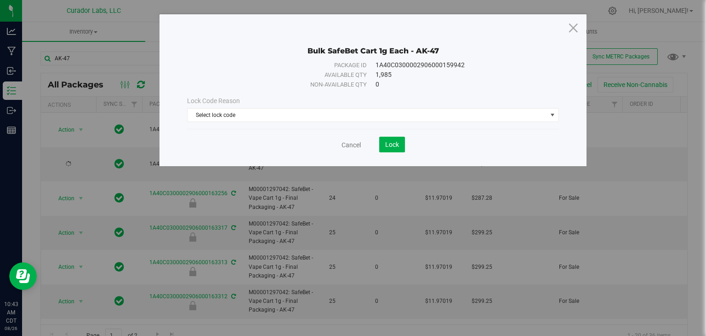
click at [239, 123] on div "Lock Code Reason Select lock code Select lock code Quarantine Lock Ready for Me…" at bounding box center [373, 109] width 386 height 40
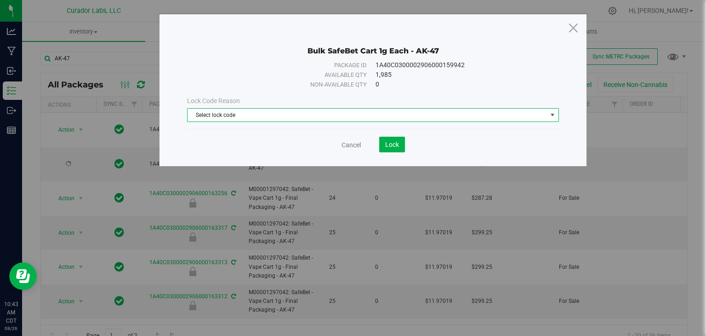
click at [240, 121] on span "Select lock code" at bounding box center [368, 115] width 360 height 13
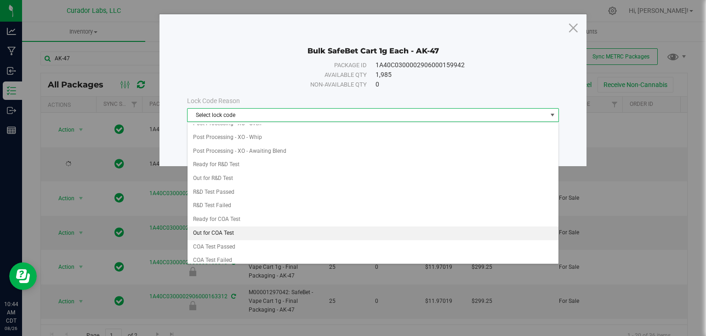
click at [233, 227] on li "Out for COA Test" at bounding box center [373, 233] width 371 height 14
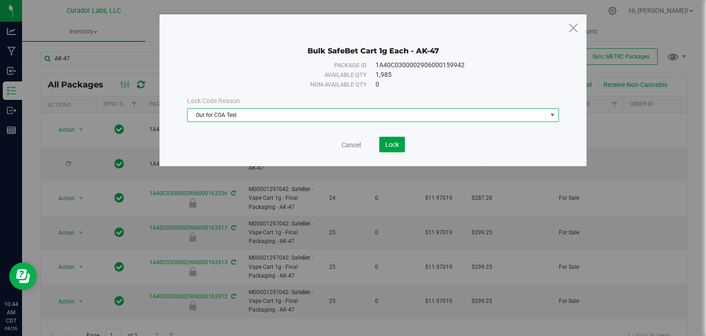
click at [392, 143] on span "Lock" at bounding box center [392, 144] width 14 height 7
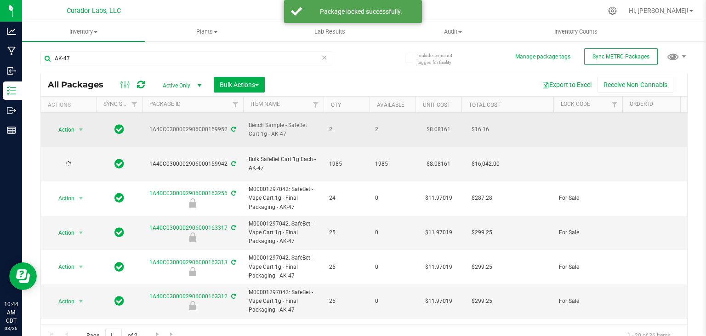
drag, startPoint x: 151, startPoint y: 124, endPoint x: 228, endPoint y: 125, distance: 77.3
click at [228, 125] on div "1A40C0300002906000159952" at bounding box center [193, 129] width 104 height 9
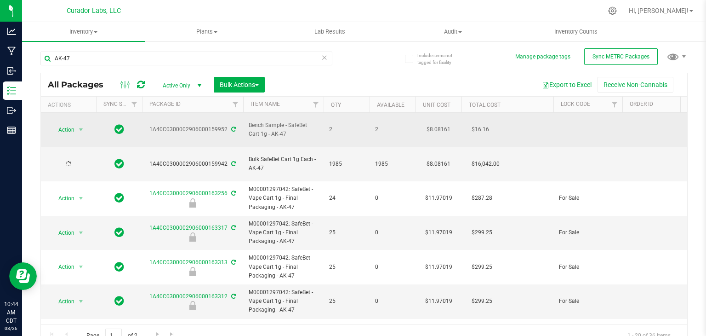
copy div "1A40C0300002906000159952"
click at [81, 127] on span "select" at bounding box center [80, 129] width 7 height 7
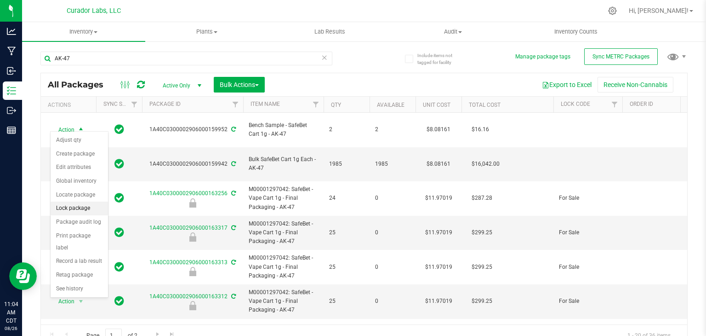
click at [83, 203] on li "Lock package" at bounding box center [79, 208] width 57 height 14
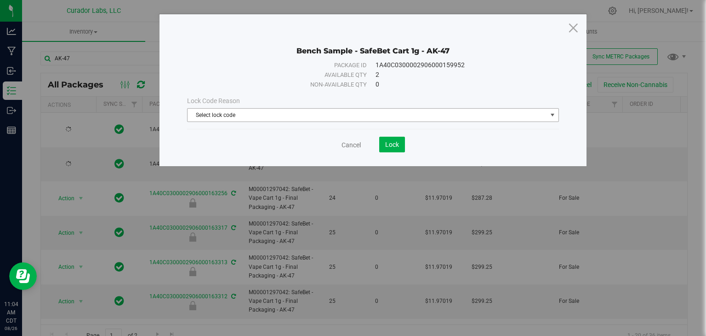
click at [351, 118] on span "Select lock code" at bounding box center [368, 115] width 360 height 13
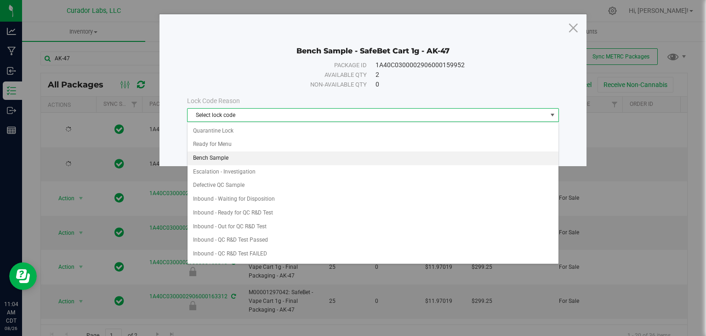
click at [344, 163] on li "Bench Sample" at bounding box center [373, 158] width 371 height 14
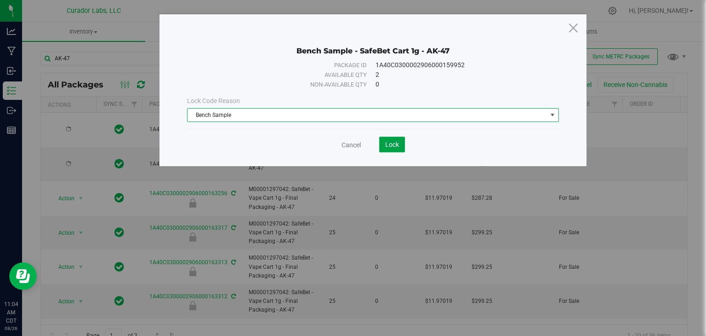
click at [390, 148] on span "Lock" at bounding box center [392, 144] width 14 height 7
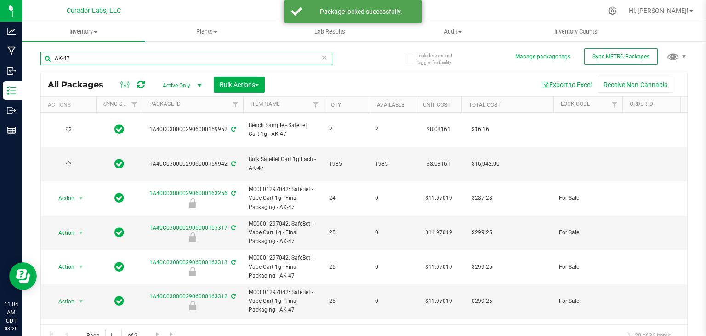
click at [210, 61] on input "AK-47" at bounding box center [186, 59] width 292 height 14
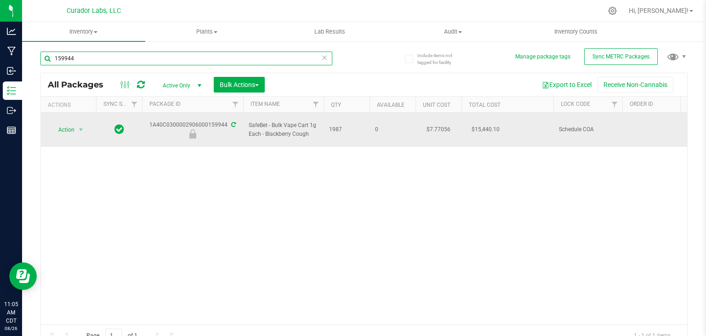
type input "159944"
drag, startPoint x: 149, startPoint y: 115, endPoint x: 220, endPoint y: 124, distance: 72.3
click at [220, 124] on td "1A40C0300002906000159944" at bounding box center [192, 130] width 101 height 34
drag, startPoint x: 309, startPoint y: 128, endPoint x: 266, endPoint y: 133, distance: 43.5
click at [266, 133] on span "SafeBet - Bulk Vape Cart 1g Each - Blackberry Cough" at bounding box center [283, 129] width 69 height 17
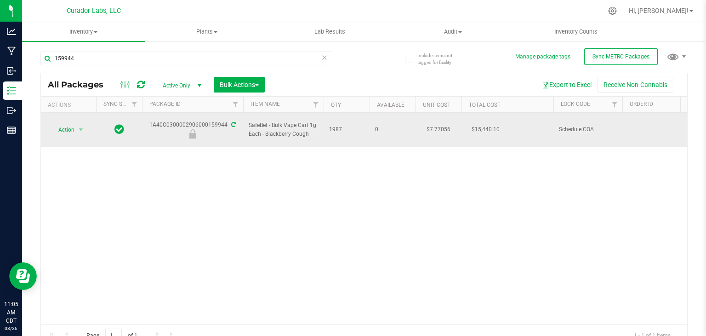
copy span "Blackberry Cough"
click at [48, 124] on div "Action Action Edit attributes Global inventory Locate package Package audit log…" at bounding box center [68, 129] width 44 height 13
click at [63, 126] on span "Action" at bounding box center [62, 129] width 25 height 13
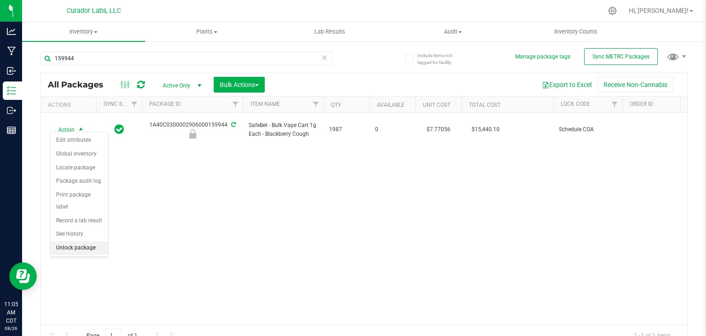
click at [70, 241] on li "Unlock package" at bounding box center [79, 248] width 57 height 14
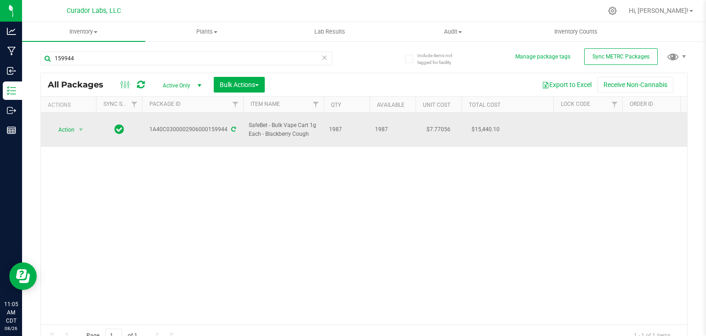
click at [72, 136] on td "Action Action Adjust qty Create package Edit attributes Global inventory Locate…" at bounding box center [68, 130] width 55 height 34
click at [75, 131] on span "select" at bounding box center [80, 129] width 11 height 13
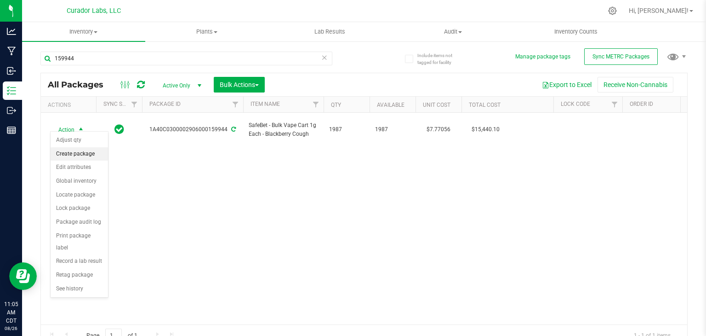
click at [77, 149] on li "Create package" at bounding box center [79, 154] width 57 height 14
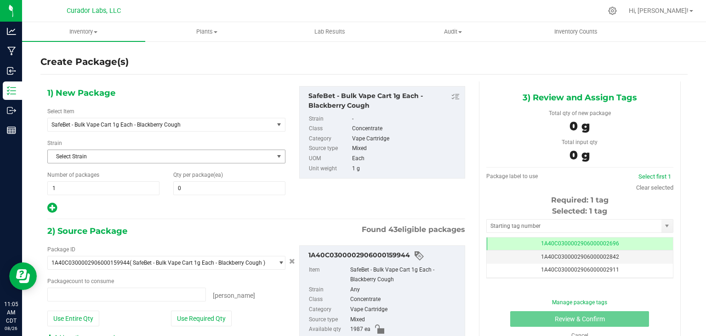
type input "0"
type input "0 ea"
click at [225, 121] on span "SafeBet - Bulk Vape Cart 1g Each - Blackberry Cough" at bounding box center [157, 124] width 210 height 6
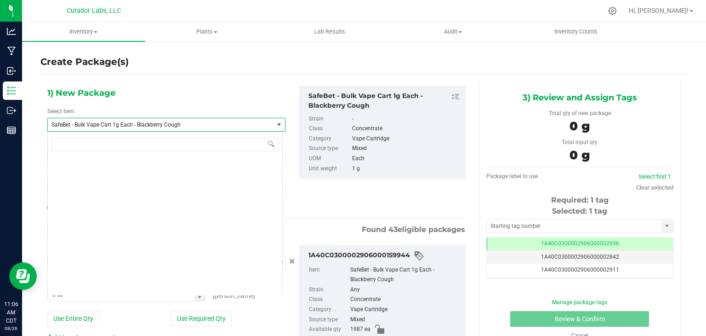
scroll to position [80690, 0]
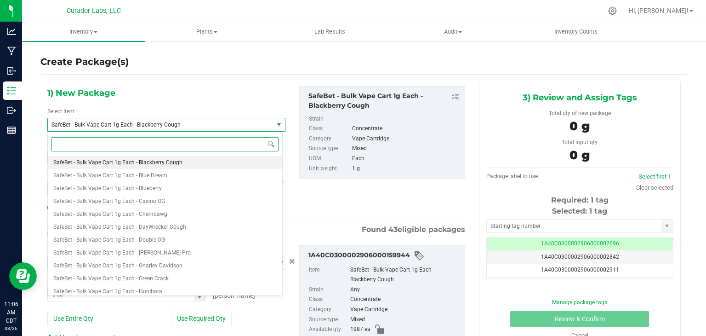
paste input "Blackberry Cough"
type input "Blackberry Cough"
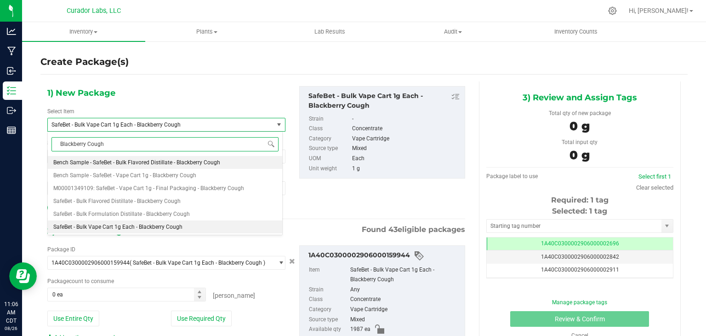
scroll to position [0, 0]
click at [182, 172] on span "Bench Sample - SafeBet - Vape Cart 1g - Blackberry Cough" at bounding box center [124, 175] width 143 height 6
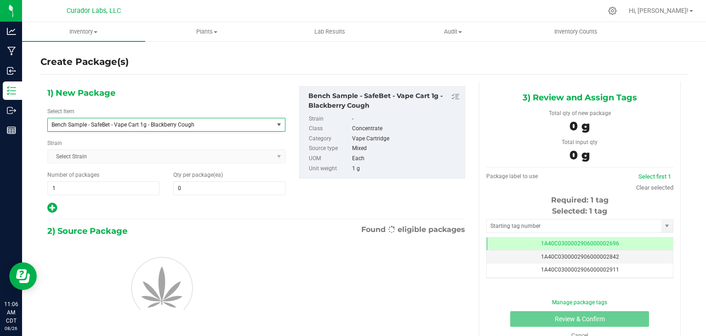
type input "0"
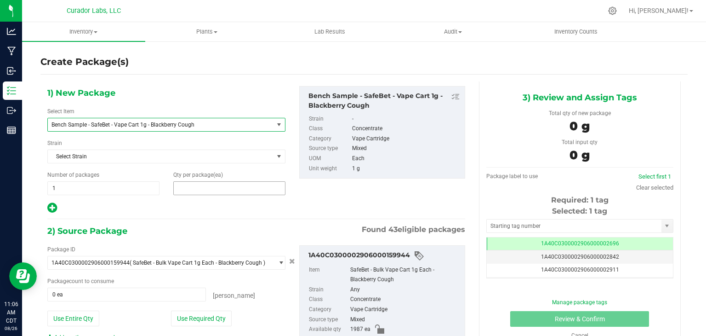
click at [209, 193] on span at bounding box center [229, 188] width 112 height 14
type input "2"
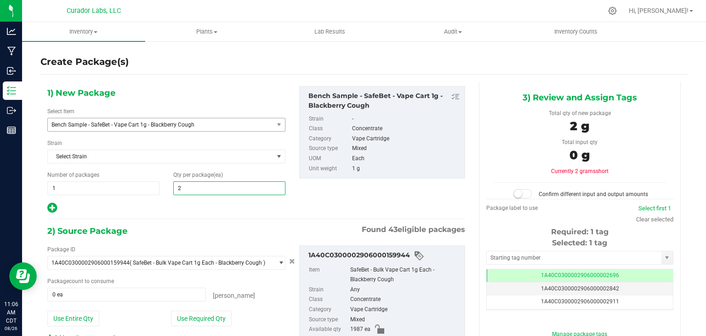
type input "2"
click at [217, 198] on div "1) New Package Select Item Bench Sample - SafeBet - Vape Cart 1g - Blackberry C…" at bounding box center [166, 150] width 252 height 128
click at [496, 252] on input "text" at bounding box center [574, 257] width 175 height 13
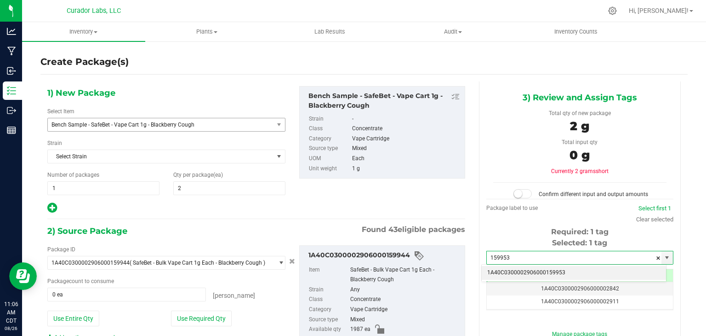
click at [502, 277] on li "1A40C0300002906000159953" at bounding box center [574, 273] width 184 height 14
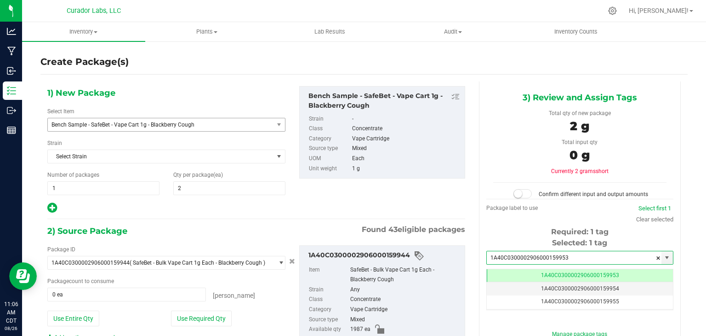
scroll to position [0, 0]
type input "1A40C0300002906000159953"
click at [404, 206] on div "1) New Package Select Item Bench Sample - SafeBet - Vape Cart 1g - Blackberry C…" at bounding box center [256, 150] width 432 height 128
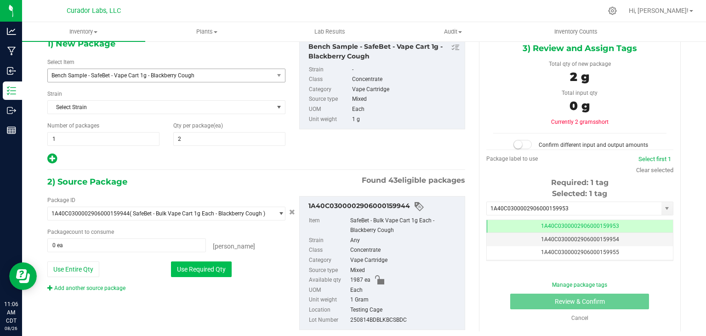
click at [178, 266] on button "Use Required Qty" at bounding box center [201, 269] width 61 height 16
type input "2 ea"
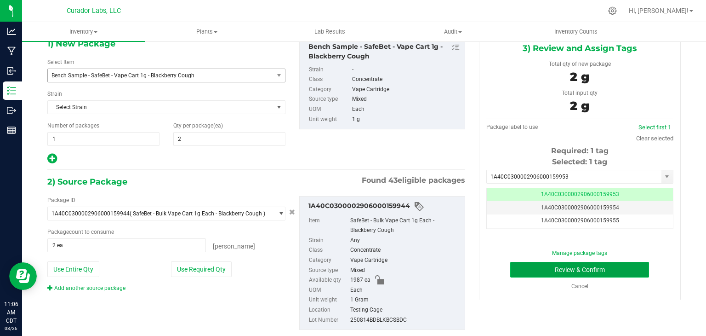
click at [519, 271] on button "Review & Confirm" at bounding box center [579, 270] width 139 height 16
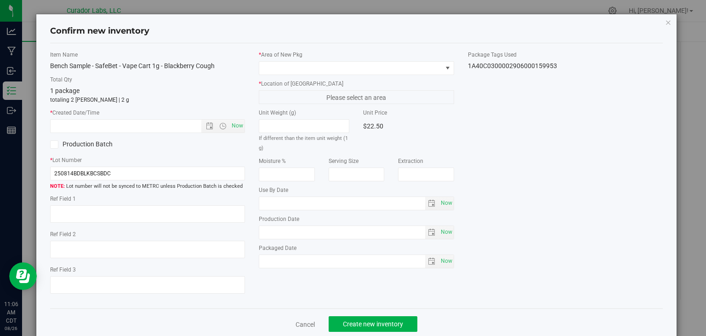
type input "[DATE]"
click at [237, 126] on span "Now" at bounding box center [238, 125] width 16 height 13
type input "[DATE] 11:07 AM"
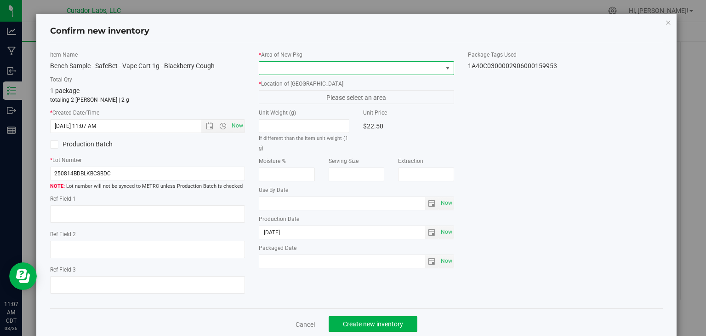
click at [301, 69] on span at bounding box center [350, 68] width 183 height 13
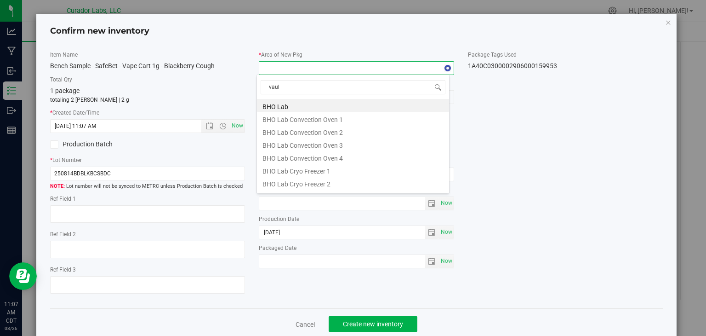
type input "vault"
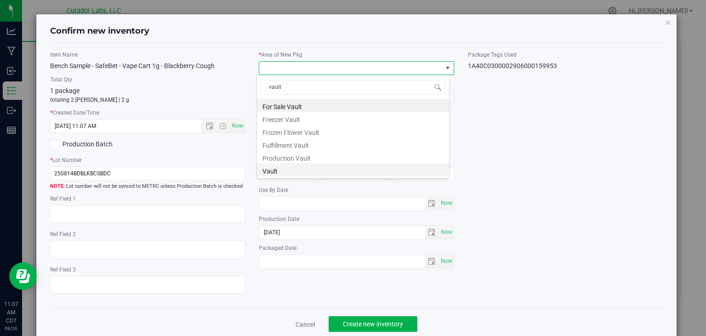
click at [294, 166] on li "Vault" at bounding box center [353, 169] width 192 height 13
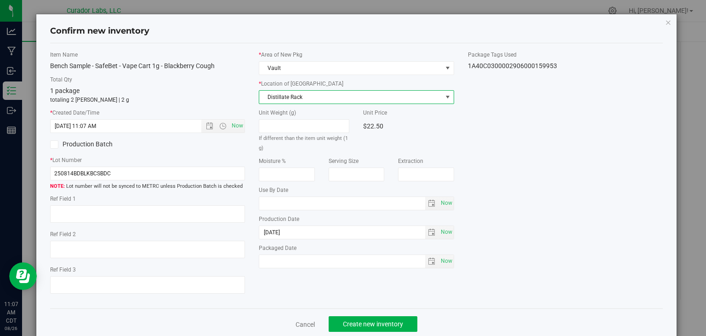
click at [315, 95] on span "Distillate Rack" at bounding box center [350, 97] width 183 height 13
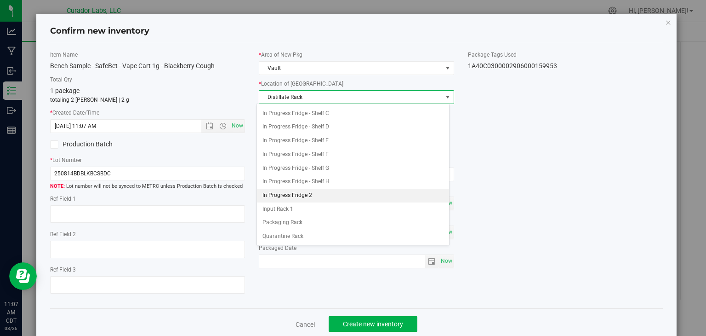
click at [300, 189] on li "In Progress Fridge 2" at bounding box center [353, 196] width 192 height 14
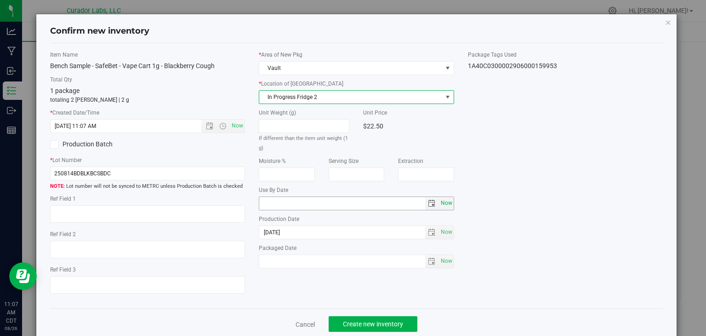
click at [439, 202] on span "Now" at bounding box center [447, 202] width 16 height 13
click at [273, 201] on input "[DATE]" at bounding box center [342, 203] width 166 height 13
type input "[DATE]"
click at [523, 203] on div "Item Name Bench Sample - SafeBet - Vape Cart 1g - Blackberry Cough Total Qty 1 …" at bounding box center [356, 176] width 627 height 251
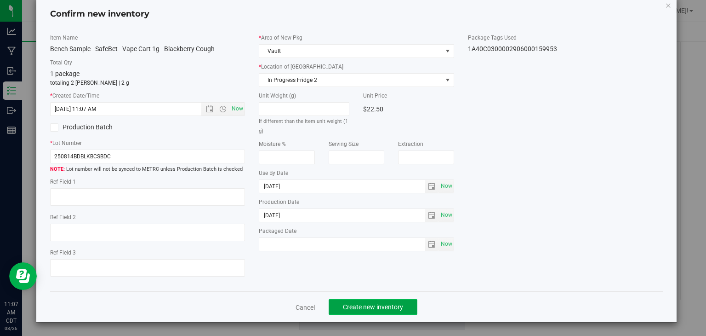
click at [378, 310] on button "Create new inventory" at bounding box center [373, 307] width 89 height 16
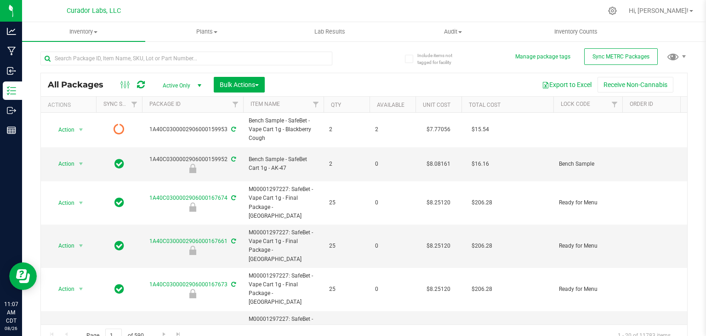
click at [111, 68] on div at bounding box center [186, 62] width 292 height 21
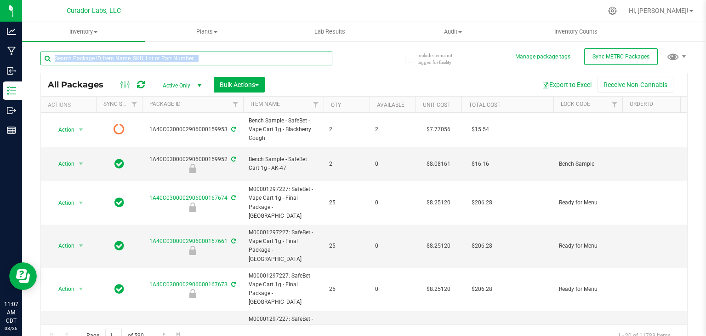
click at [94, 59] on input "text" at bounding box center [186, 59] width 292 height 14
paste input "Blackberry Cough"
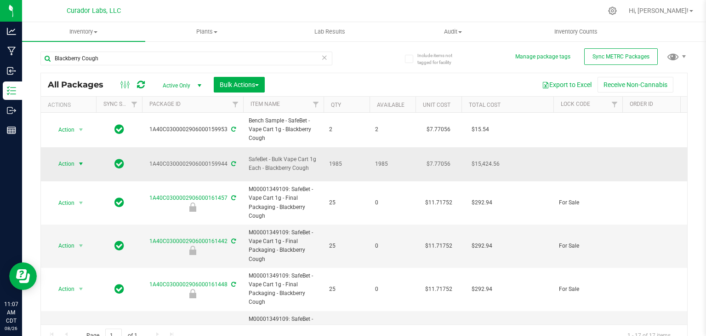
click at [80, 160] on span "select" at bounding box center [80, 163] width 7 height 7
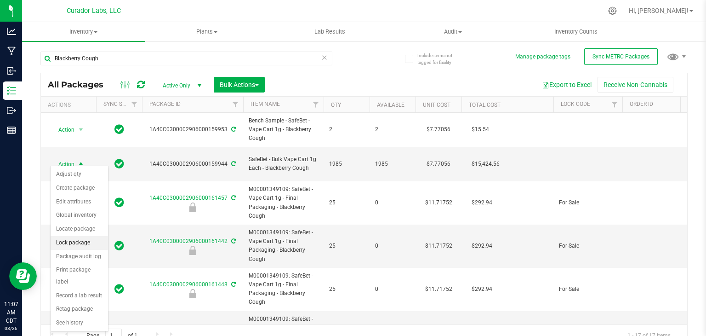
click at [79, 236] on li "Lock package" at bounding box center [79, 243] width 57 height 14
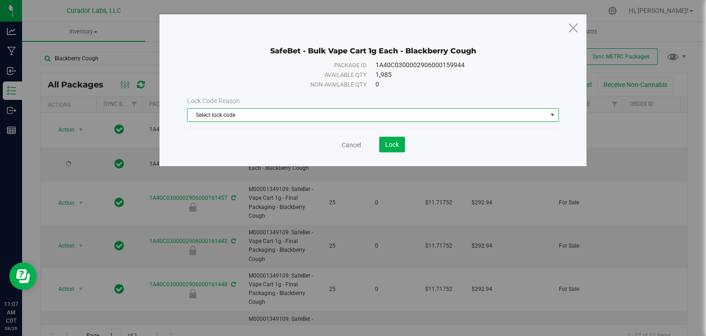
click at [340, 115] on span "Select lock code" at bounding box center [368, 115] width 360 height 13
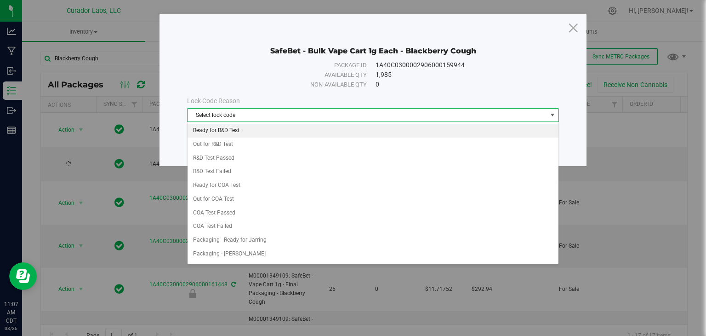
scroll to position [303, 0]
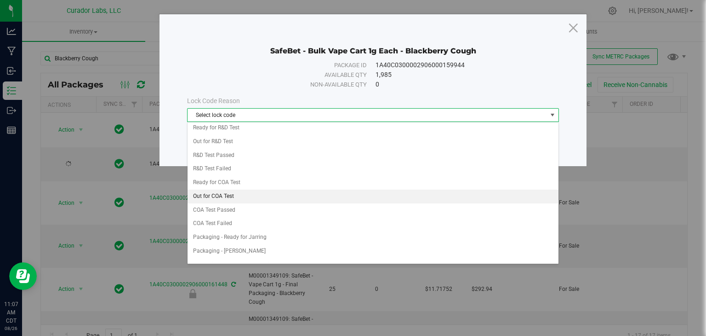
click at [283, 192] on li "Out for COA Test" at bounding box center [373, 196] width 371 height 14
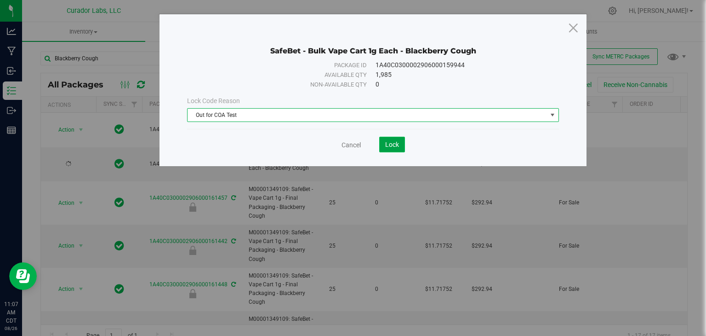
click at [399, 139] on button "Lock" at bounding box center [392, 145] width 26 height 16
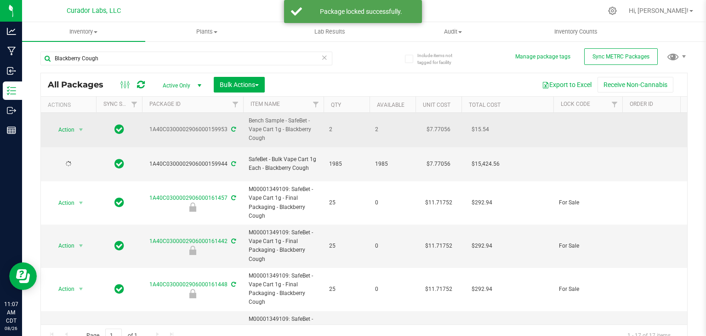
drag, startPoint x: 147, startPoint y: 124, endPoint x: 225, endPoint y: 131, distance: 78.1
click at [225, 131] on td "1A40C0300002906000159953" at bounding box center [192, 130] width 101 height 34
copy div "1A40C0300002906000159953"
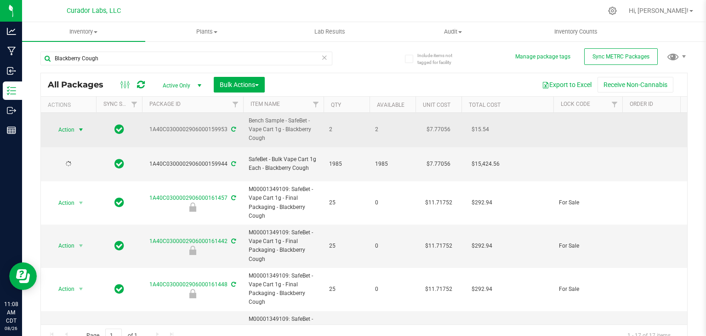
click at [78, 124] on span "select" at bounding box center [80, 129] width 11 height 13
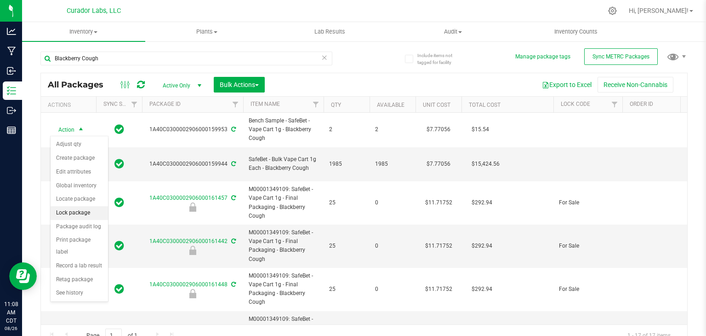
click at [72, 212] on li "Lock package" at bounding box center [79, 213] width 57 height 14
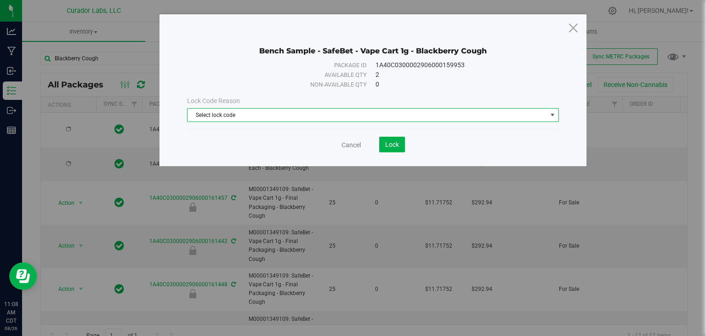
click at [298, 118] on span "Select lock code" at bounding box center [368, 115] width 360 height 13
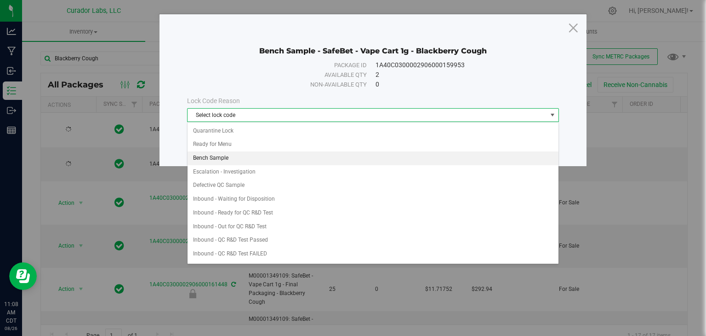
click at [292, 161] on li "Bench Sample" at bounding box center [373, 158] width 371 height 14
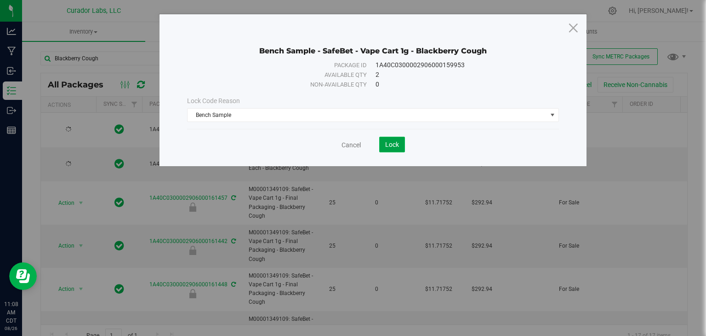
click at [384, 149] on button "Lock" at bounding box center [392, 145] width 26 height 16
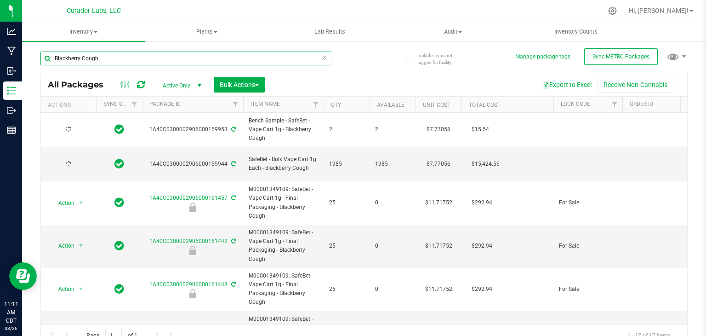
click at [210, 61] on input "Blackberry Cough" at bounding box center [186, 59] width 292 height 14
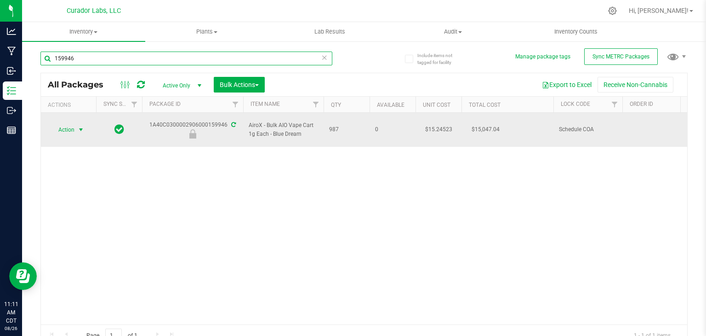
type input "159946"
click at [77, 126] on span "select" at bounding box center [80, 129] width 7 height 7
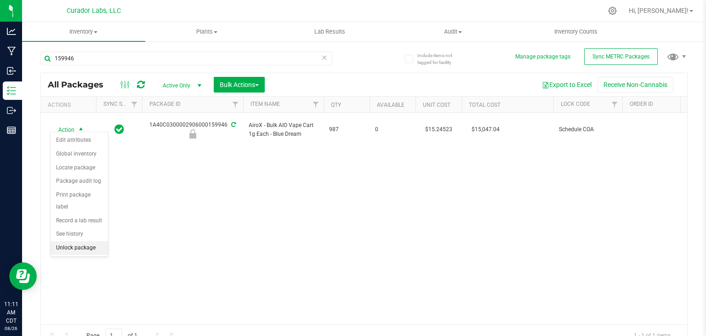
click at [64, 241] on li "Unlock package" at bounding box center [79, 248] width 57 height 14
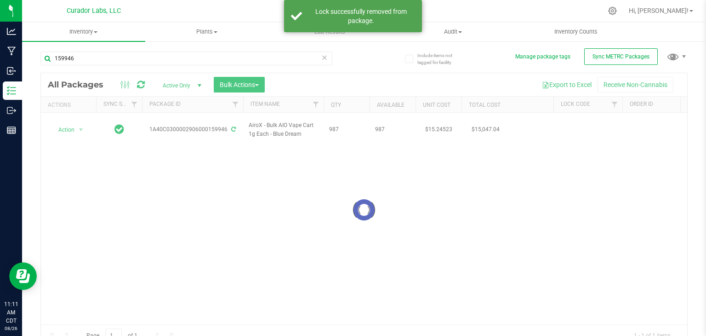
click at [79, 126] on div at bounding box center [364, 209] width 647 height 273
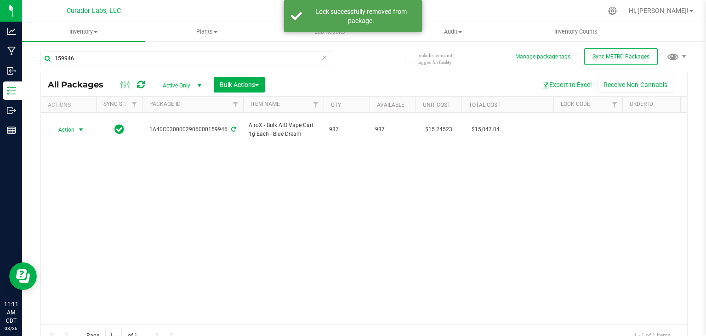
click at [79, 126] on span "select" at bounding box center [80, 129] width 7 height 7
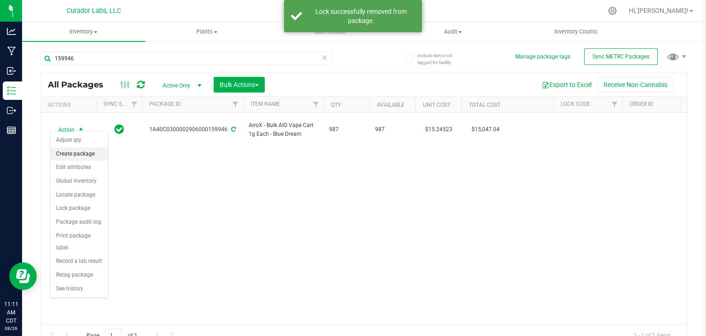
click at [76, 151] on li "Create package" at bounding box center [79, 154] width 57 height 14
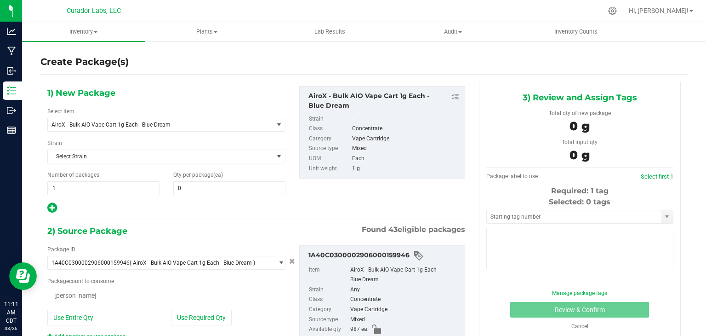
type input "0"
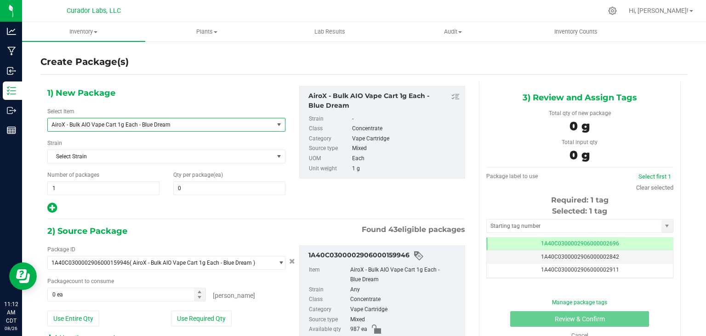
click at [167, 121] on span "AiroX - Bulk AIO Vape Cart 1g Each - Blue Dream" at bounding box center [157, 124] width 210 height 6
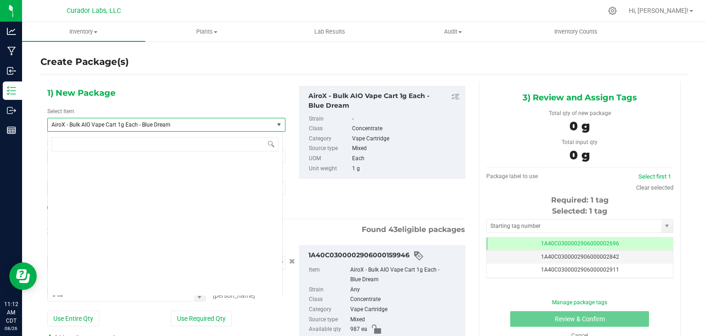
scroll to position [2858, 0]
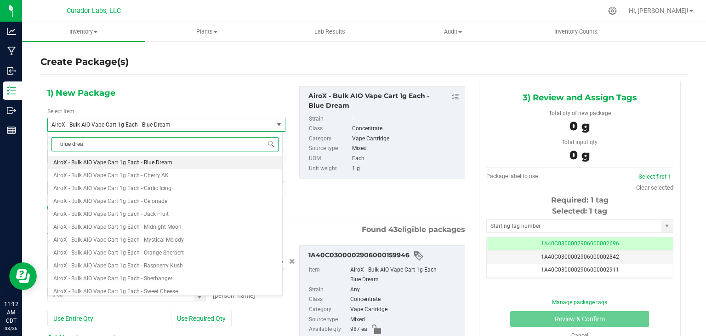
type input "blue dream"
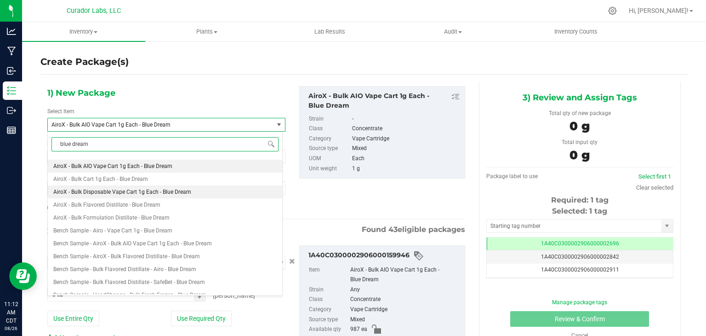
scroll to position [77, 0]
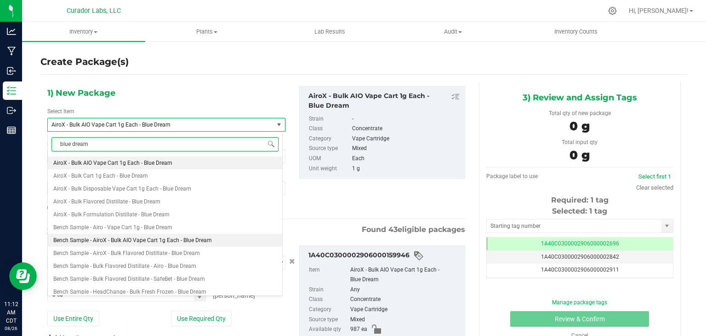
click at [188, 237] on span "Bench Sample - AiroX - Bulk AIO Vape Cart 1g Each - Blue Dream" at bounding box center [132, 240] width 159 height 6
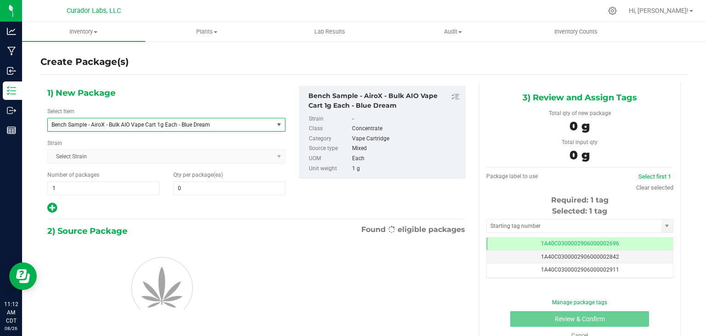
type input "0"
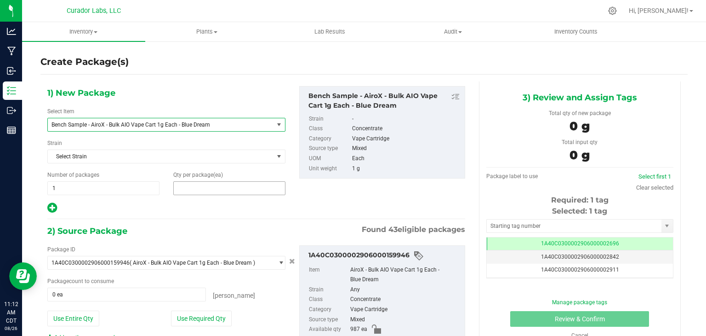
click at [206, 190] on span at bounding box center [229, 188] width 112 height 14
type input "2"
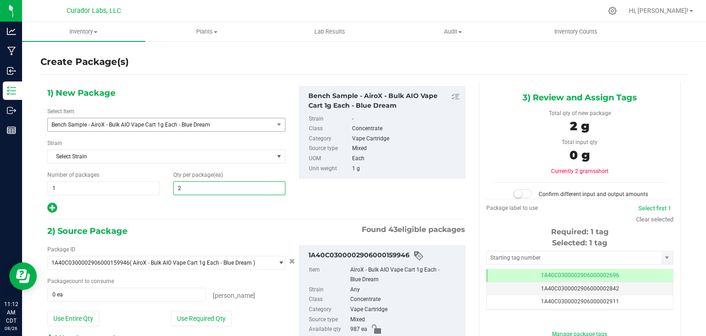
type input "2"
click at [230, 204] on div at bounding box center [166, 208] width 238 height 12
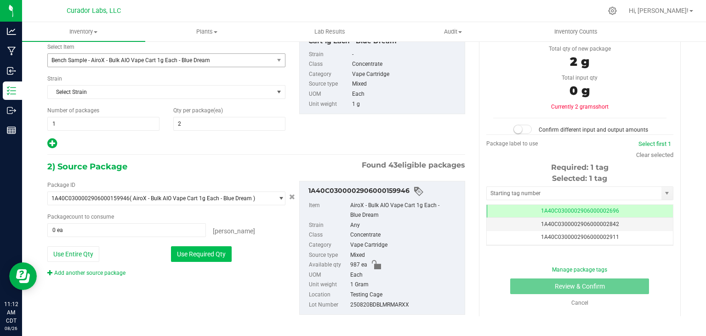
click at [215, 251] on button "Use Required Qty" at bounding box center [201, 254] width 61 height 16
type input "2 ea"
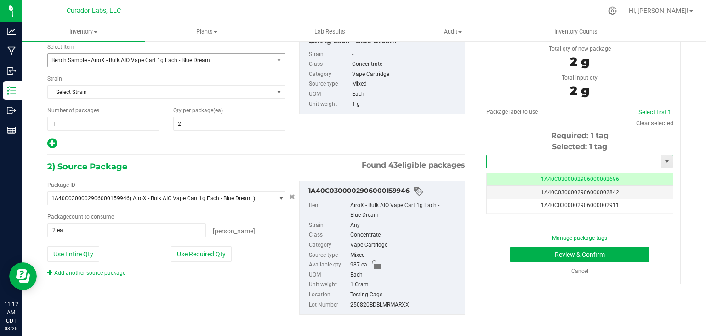
click at [506, 160] on input "text" at bounding box center [574, 161] width 175 height 13
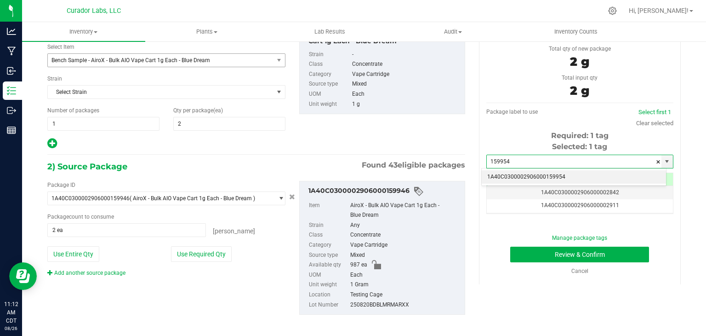
click at [510, 173] on li "1A40C0300002906000159954" at bounding box center [574, 177] width 184 height 14
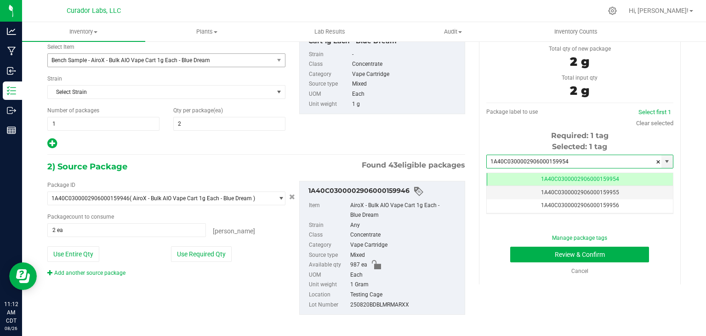
type input "1A40C0300002906000159954"
click at [394, 140] on div "1) New Package Select Item Bench Sample - AiroX - Bulk AIO Vape Cart 1g Each - …" at bounding box center [256, 86] width 432 height 128
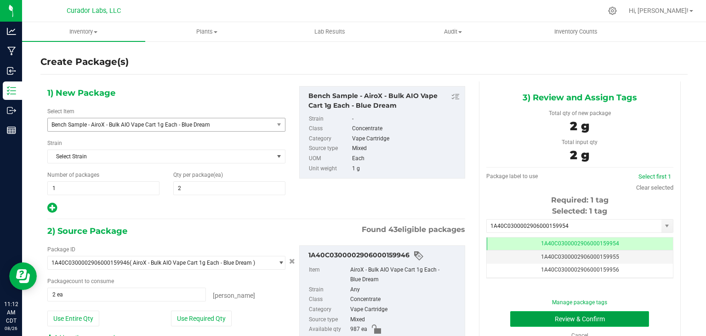
click at [518, 319] on button "Review & Confirm" at bounding box center [579, 319] width 139 height 16
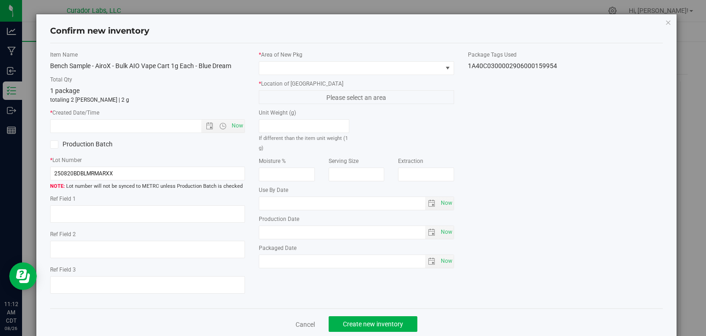
type input "[DATE]"
click at [236, 132] on span "Now" at bounding box center [238, 125] width 16 height 13
type input "[DATE] 11:12 AM"
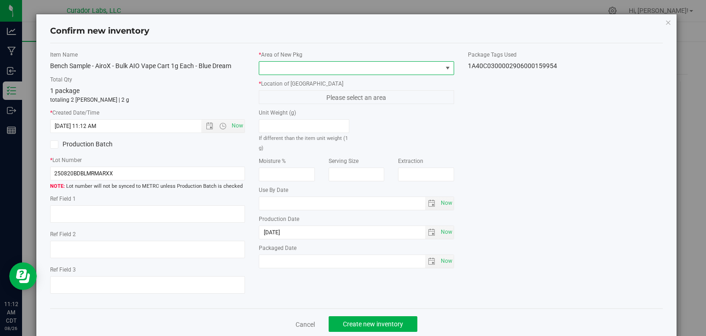
click at [300, 72] on span at bounding box center [350, 68] width 183 height 13
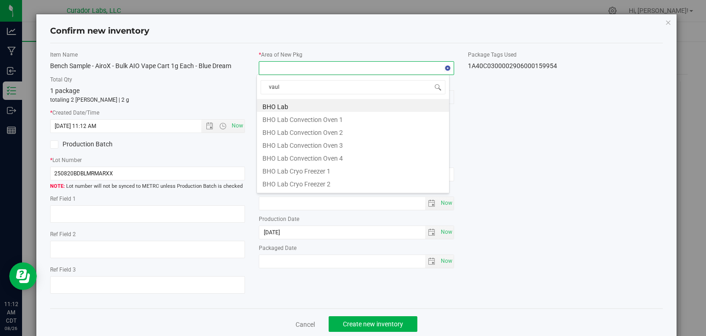
type input "vault"
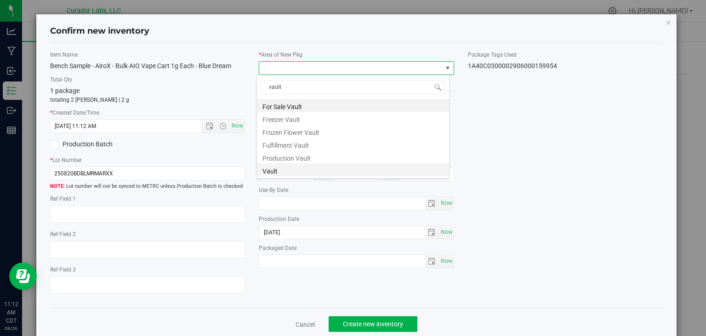
click at [300, 170] on li "Vault" at bounding box center [353, 169] width 192 height 13
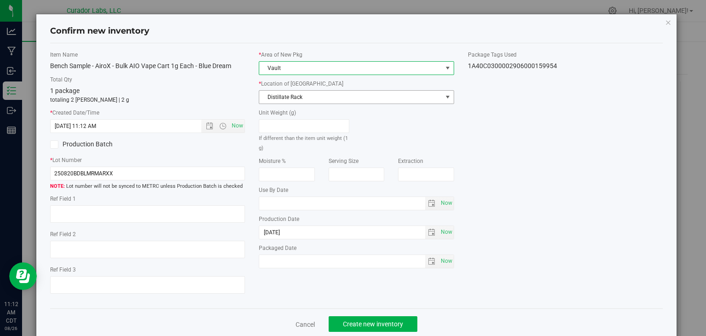
click at [320, 92] on span "Distillate Rack" at bounding box center [350, 97] width 183 height 13
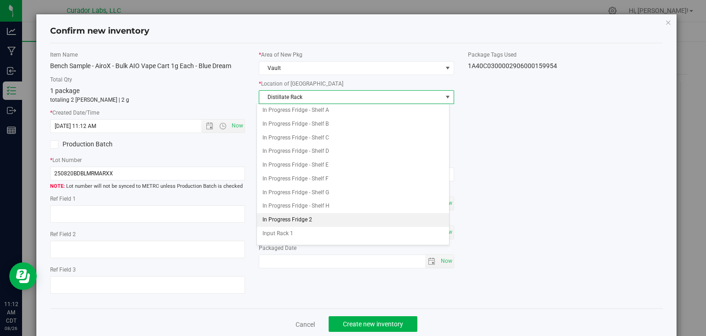
click at [300, 213] on li "In Progress Fridge 2" at bounding box center [353, 220] width 192 height 14
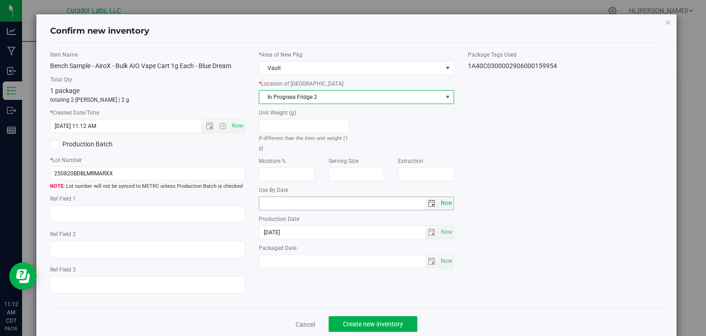
click at [442, 203] on span "Now" at bounding box center [447, 202] width 16 height 13
click at [272, 205] on input "[DATE]" at bounding box center [342, 203] width 166 height 13
type input "[DATE]"
click at [287, 273] on div "Item Name Bench Sample - AiroX - Bulk AIO Vape Cart 1g Each - Blue Dream Total …" at bounding box center [356, 176] width 627 height 251
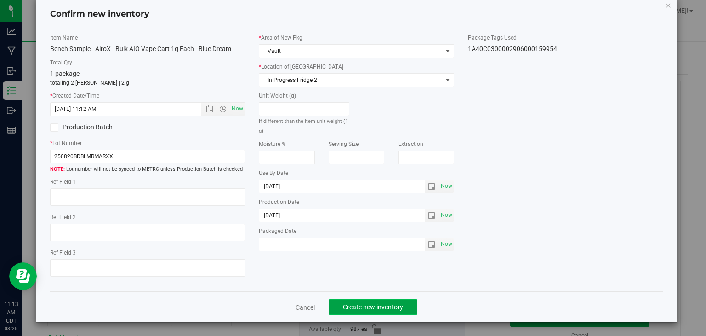
click at [343, 313] on button "Create new inventory" at bounding box center [373, 307] width 89 height 16
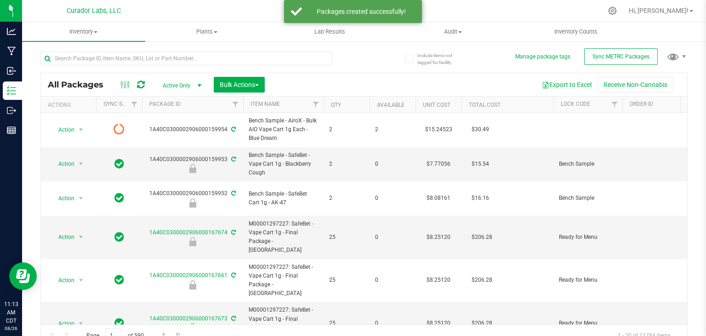
click at [215, 181] on td "1A40C0300002906000159952" at bounding box center [192, 198] width 101 height 34
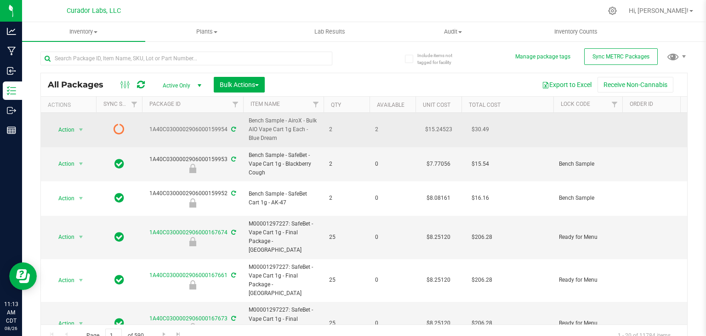
drag, startPoint x: 282, startPoint y: 139, endPoint x: 247, endPoint y: 140, distance: 35.0
click at [247, 140] on td "Bench Sample - AiroX - Bulk AIO Vape Cart 1g Each - Blue Dream" at bounding box center [283, 130] width 80 height 34
click at [288, 144] on td "Bench Sample - AiroX - Bulk AIO Vape Cart 1g Each - Blue Dream" at bounding box center [283, 130] width 80 height 34
drag, startPoint x: 280, startPoint y: 139, endPoint x: 248, endPoint y: 139, distance: 31.3
click at [249, 139] on span "Bench Sample - AiroX - Bulk AIO Vape Cart 1g Each - Blue Dream" at bounding box center [283, 129] width 69 height 27
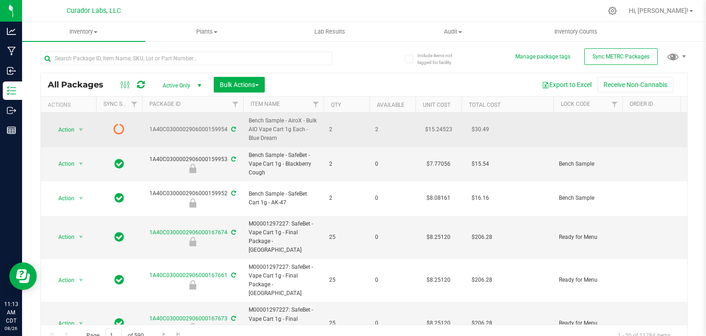
copy span "Blue Dream"
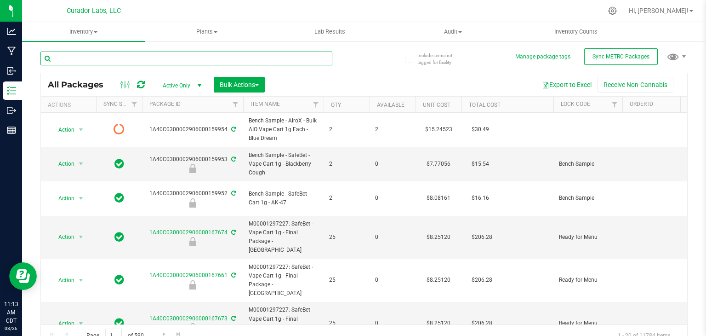
click at [197, 58] on input "text" at bounding box center [186, 59] width 292 height 14
paste input "Blue Dream"
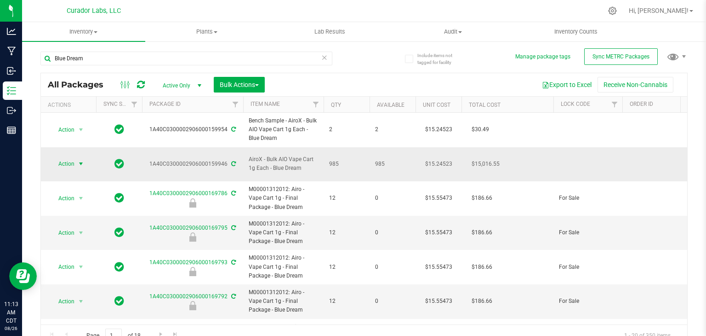
click at [80, 160] on span "select" at bounding box center [80, 163] width 7 height 7
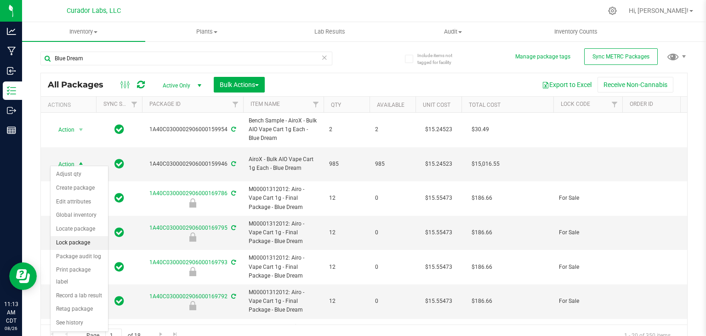
click at [79, 239] on li "Lock package" at bounding box center [79, 243] width 57 height 14
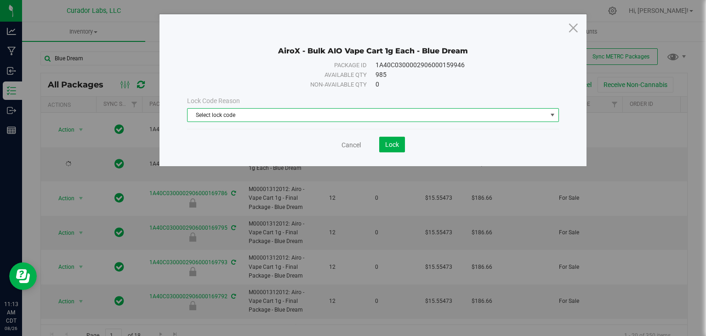
click at [287, 114] on span "Select lock code" at bounding box center [368, 115] width 360 height 13
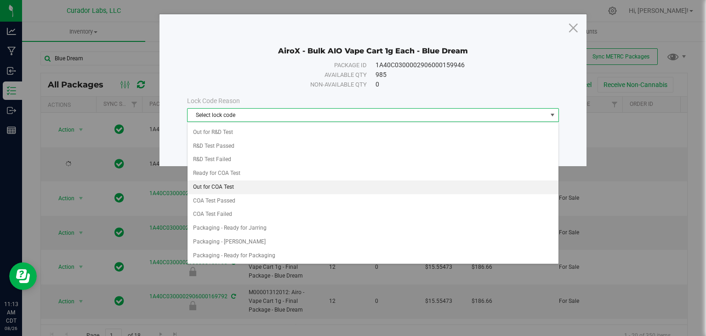
click at [289, 180] on li "Out for COA Test" at bounding box center [373, 187] width 371 height 14
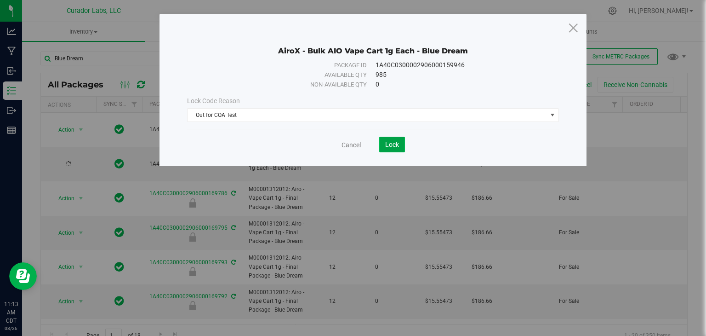
click at [389, 145] on span "Lock" at bounding box center [392, 144] width 14 height 7
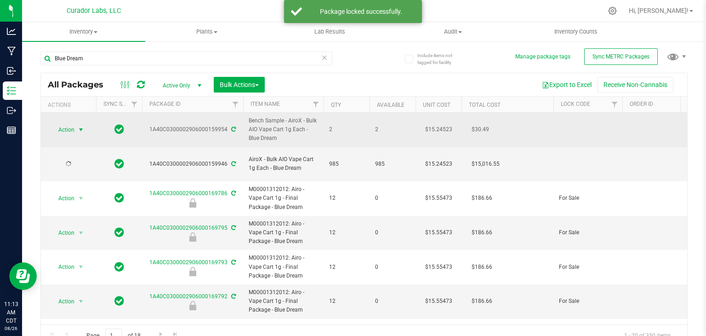
click at [82, 127] on span "select" at bounding box center [80, 129] width 7 height 7
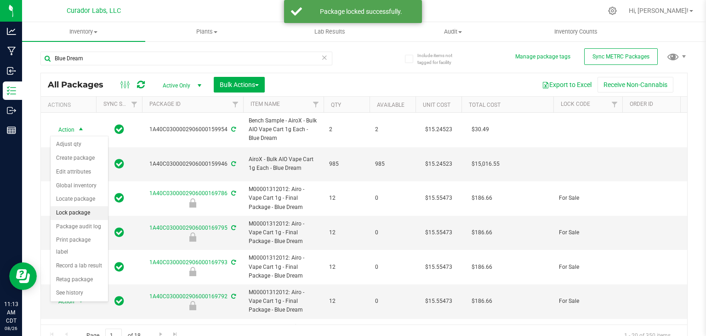
click at [81, 214] on li "Lock package" at bounding box center [79, 213] width 57 height 14
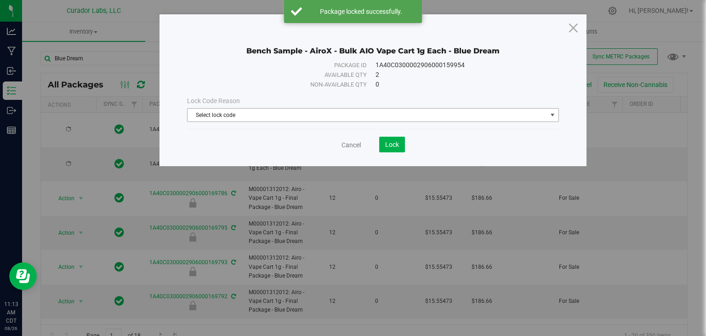
click at [339, 111] on span "Select lock code" at bounding box center [368, 115] width 360 height 13
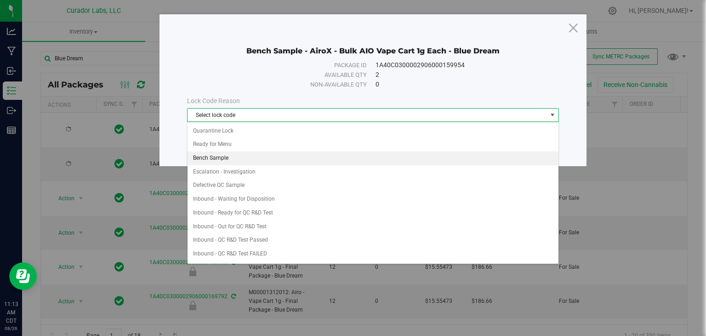
click at [320, 160] on li "Bench Sample" at bounding box center [373, 158] width 371 height 14
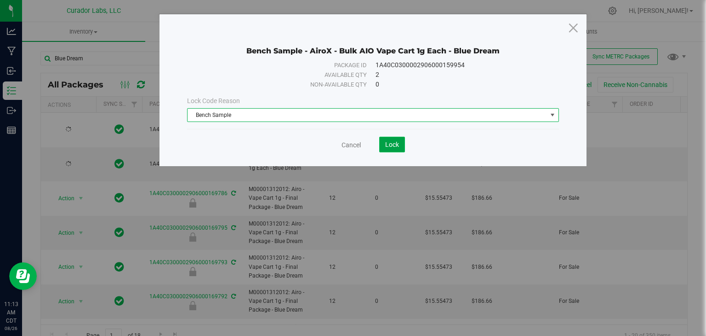
click at [392, 148] on span "Lock" at bounding box center [392, 144] width 14 height 7
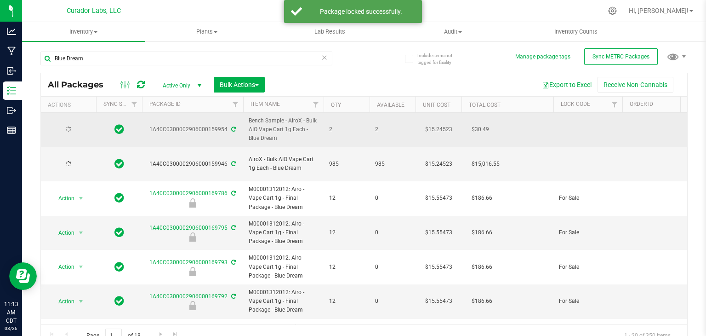
drag, startPoint x: 151, startPoint y: 131, endPoint x: 228, endPoint y: 133, distance: 77.3
click at [228, 133] on div "1A40C0300002906000159954" at bounding box center [193, 129] width 104 height 9
copy div "1A40C0300002906000159954"
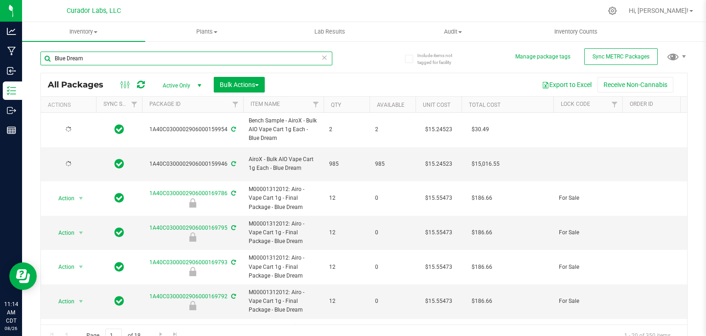
click at [143, 62] on input "Blue Dream" at bounding box center [186, 59] width 292 height 14
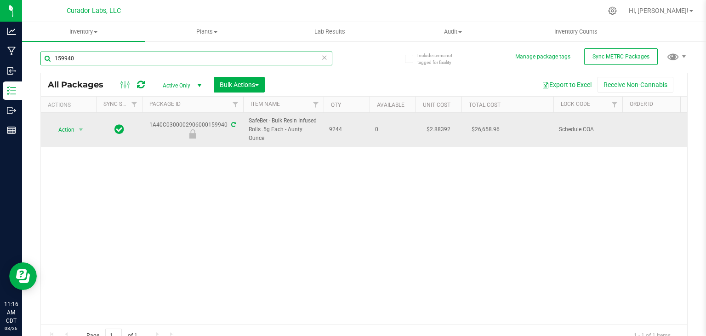
type input "159940"
drag, startPoint x: 267, startPoint y: 138, endPoint x: 288, endPoint y: 132, distance: 22.4
click at [288, 132] on span "SafeBet - Bulk Resin Infused Rolls .5g Each - Aunty Ounce" at bounding box center [283, 129] width 69 height 27
click at [71, 130] on span "Action" at bounding box center [62, 129] width 25 height 13
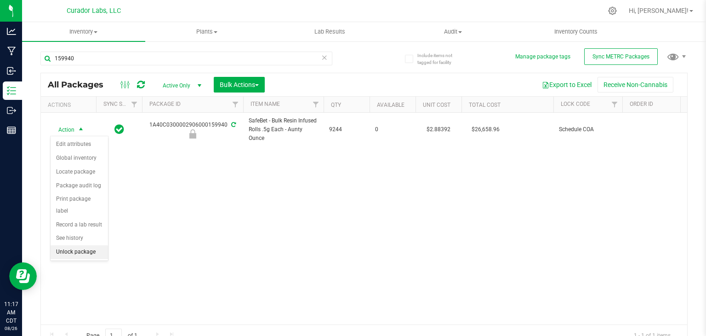
click at [73, 245] on li "Unlock package" at bounding box center [79, 252] width 57 height 14
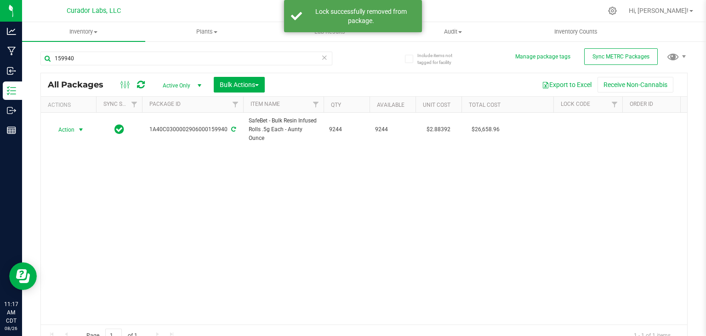
click at [77, 127] on span "select" at bounding box center [80, 129] width 7 height 7
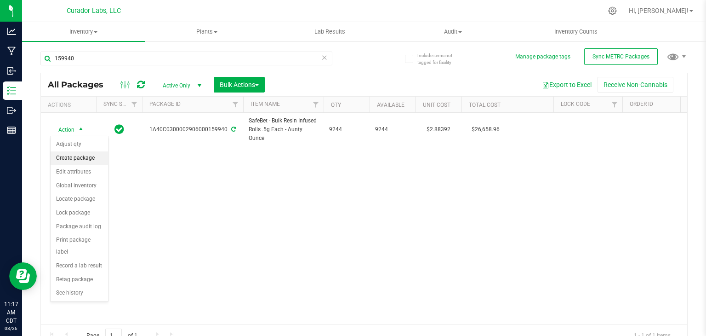
click at [81, 155] on li "Create package" at bounding box center [79, 158] width 57 height 14
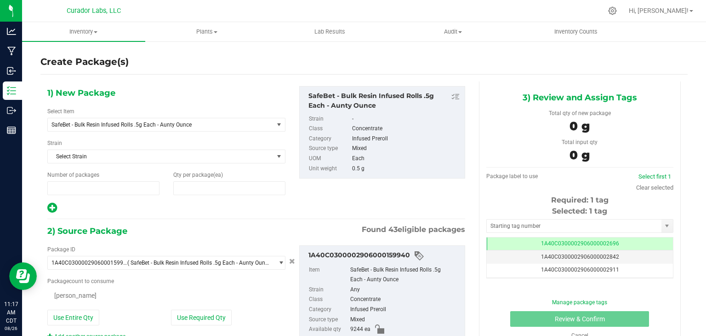
type input "1"
type input "0"
click at [150, 125] on span "SafeBet - Bulk Resin Infused Rolls .5g Each - Aunty Ounce" at bounding box center [157, 124] width 210 height 6
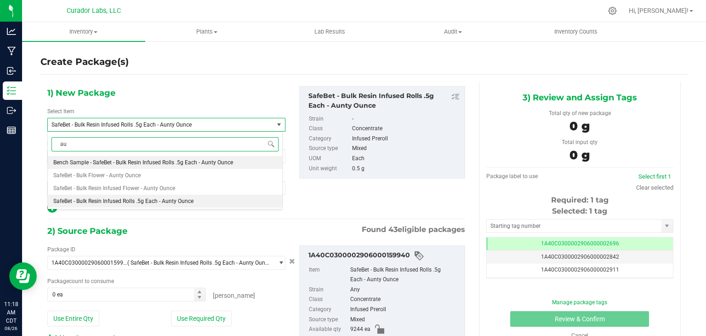
type input "a"
paste input "Aunty Ounce"
type input "Aunty Ounce"
click at [172, 163] on span "Bench Sample - SafeBet - Bulk Resin Infused Rolls .5g Each - Aunty Ounce" at bounding box center [143, 162] width 180 height 6
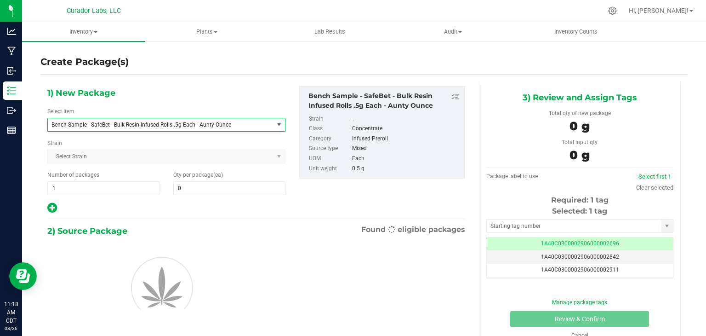
type input "0"
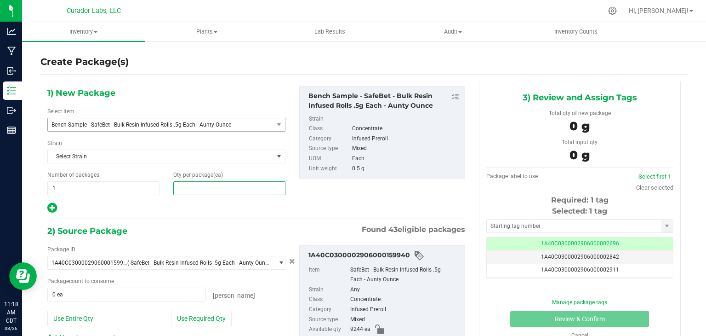
click at [210, 190] on span at bounding box center [229, 188] width 112 height 14
type input "4"
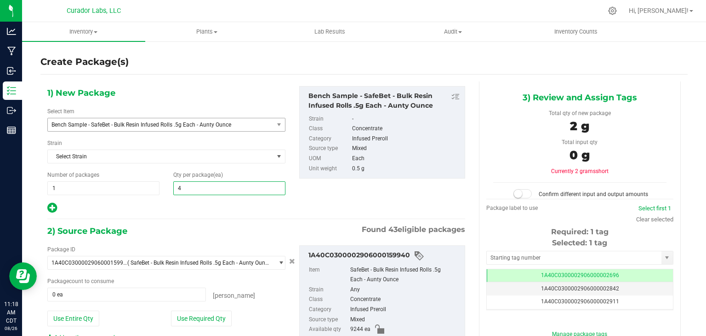
type input "4"
click at [228, 212] on div at bounding box center [166, 208] width 238 height 12
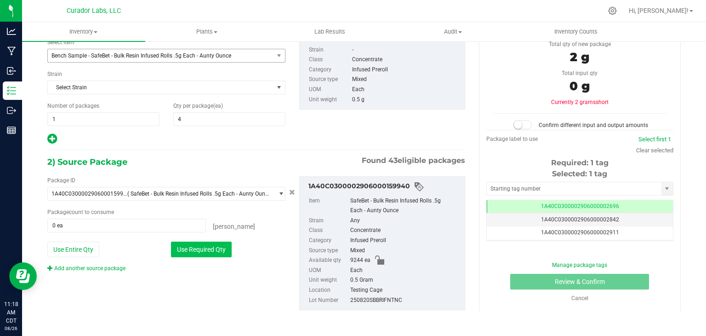
click at [199, 250] on button "Use Required Qty" at bounding box center [201, 249] width 61 height 16
type input "4 ea"
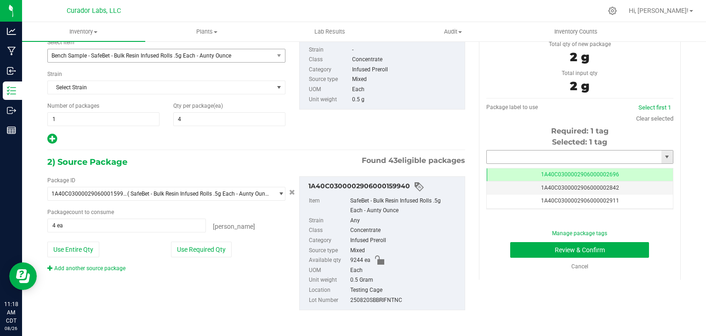
click at [571, 154] on input "text" at bounding box center [574, 156] width 175 height 13
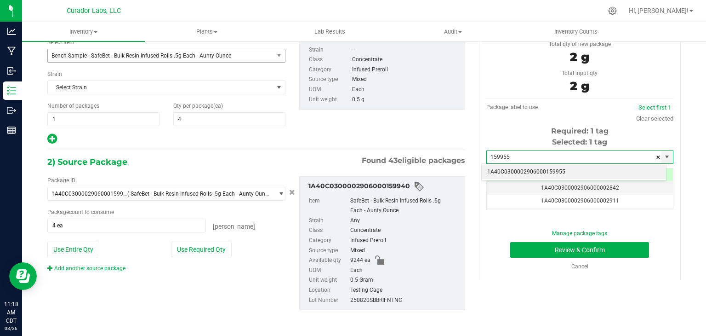
click at [547, 168] on li "1A40C0300002906000159955" at bounding box center [574, 172] width 184 height 14
type input "1A40C0300002906000159955"
click at [472, 129] on div "3) Review and Assign Tags Total qty of new package 2 g Total input qty 2 g Pack…" at bounding box center [580, 145] width 216 height 267
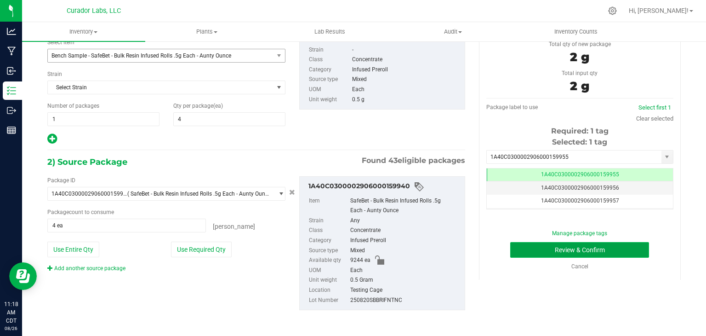
click at [521, 246] on button "Review & Confirm" at bounding box center [579, 250] width 139 height 16
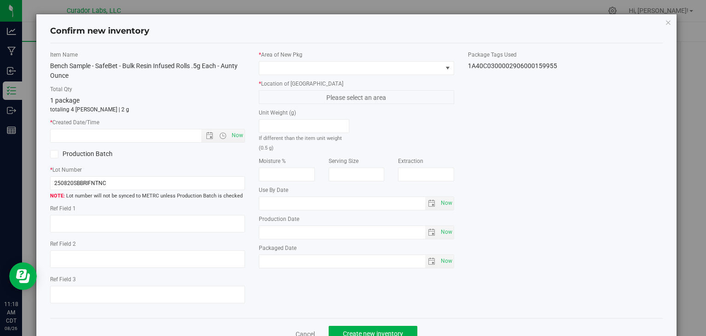
type textarea "24 hr Vacumm"
type input "[DATE]"
click at [236, 138] on span "Now" at bounding box center [238, 135] width 16 height 13
type input "[DATE] 11:18 AM"
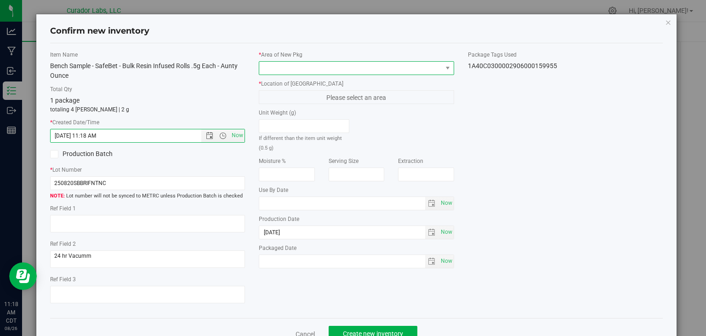
click at [303, 65] on span at bounding box center [350, 68] width 183 height 13
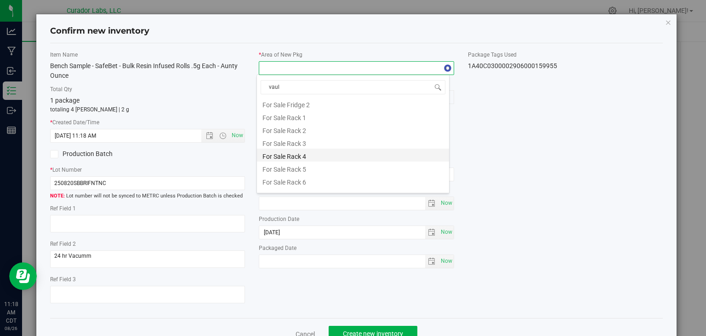
type input "vault"
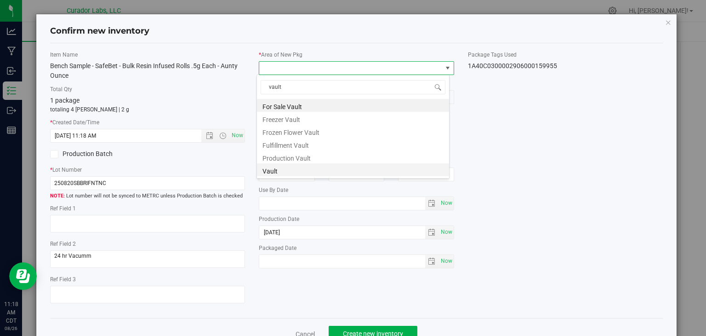
click at [296, 171] on li "Vault" at bounding box center [353, 169] width 192 height 13
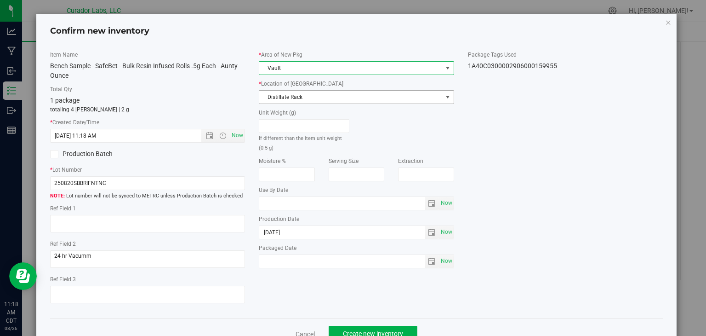
click at [331, 91] on span "Distillate Rack" at bounding box center [350, 97] width 183 height 13
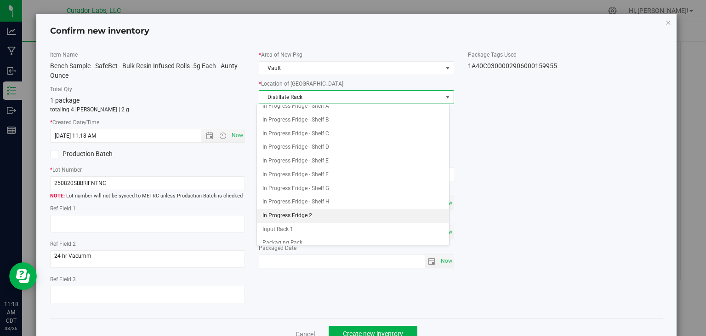
click at [307, 213] on li "In Progress Fridge 2" at bounding box center [353, 216] width 192 height 14
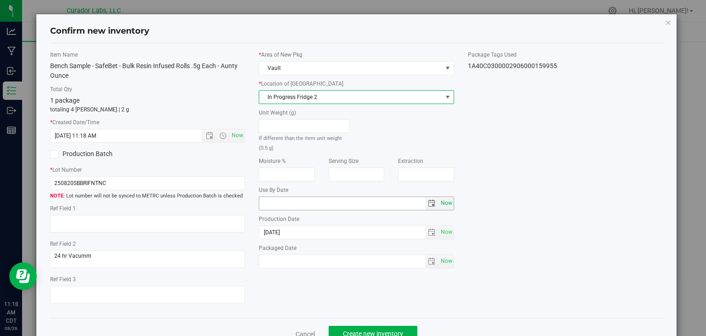
click at [441, 203] on span "Now" at bounding box center [447, 202] width 16 height 13
click at [271, 205] on input "[DATE]" at bounding box center [342, 203] width 166 height 13
type input "[DATE]"
click at [568, 231] on div "Item Name Bench Sample - SafeBet - Bulk Resin Infused Rolls .5g Each - Aunty Ou…" at bounding box center [356, 181] width 627 height 260
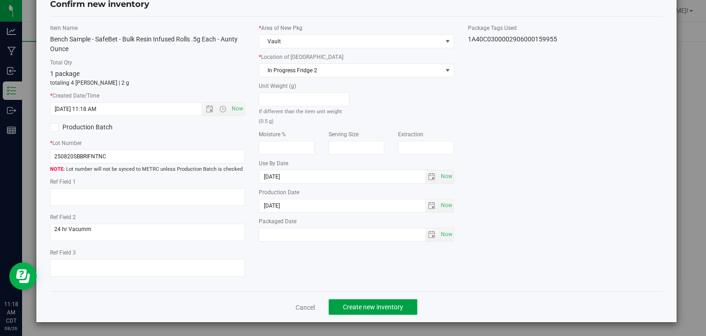
click at [377, 300] on button "Create new inventory" at bounding box center [373, 307] width 89 height 16
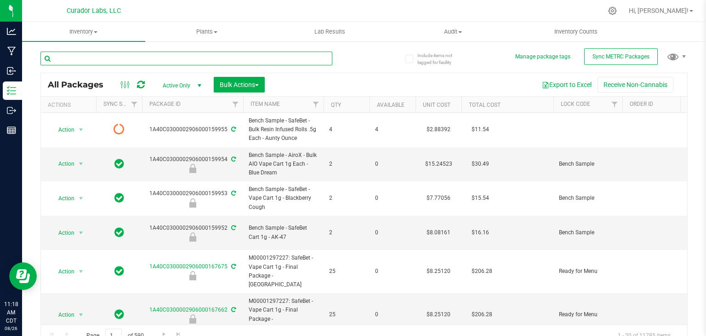
click at [195, 59] on input "text" at bounding box center [186, 59] width 292 height 14
paste input "Aunty Ounce"
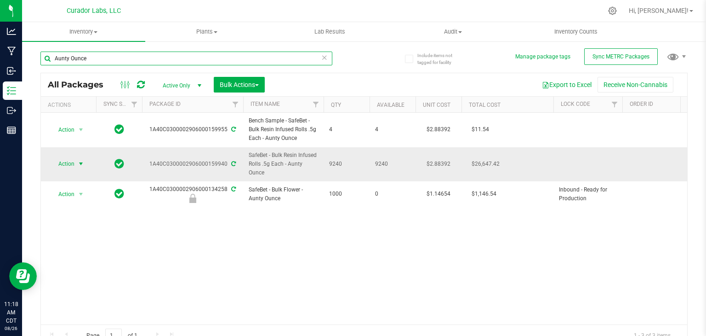
type input "Aunty Ounce"
click at [75, 167] on span "select" at bounding box center [80, 163] width 11 height 13
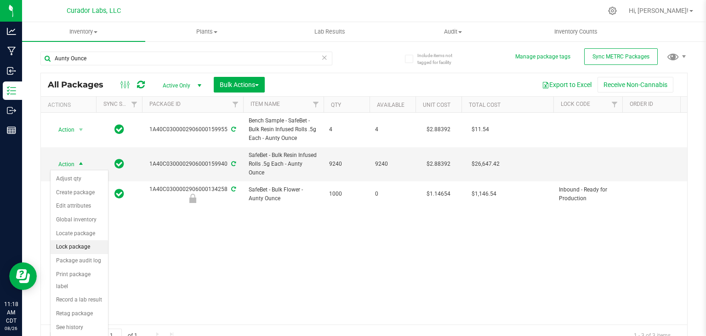
click at [85, 249] on li "Lock package" at bounding box center [79, 247] width 57 height 14
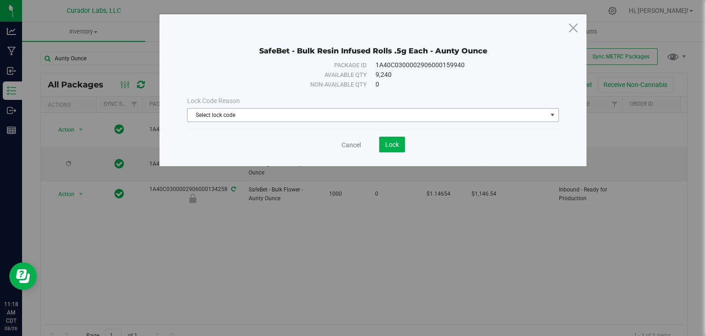
click at [276, 119] on span "Select lock code" at bounding box center [368, 115] width 360 height 13
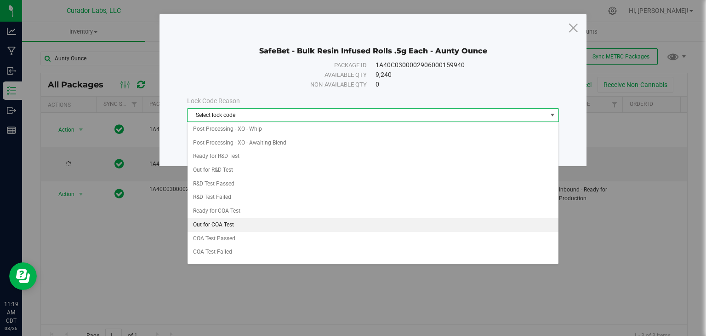
click at [264, 218] on li "Out for COA Test" at bounding box center [373, 225] width 371 height 14
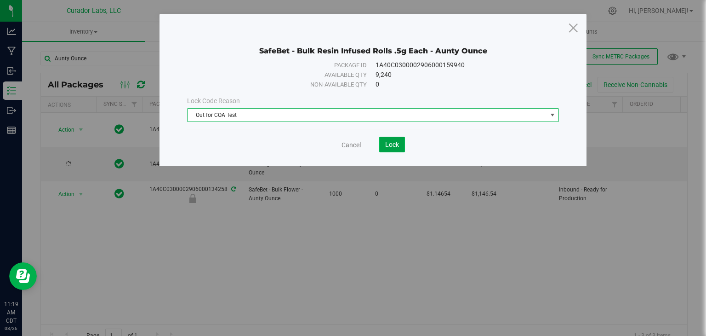
click at [390, 141] on span "Lock" at bounding box center [392, 144] width 14 height 7
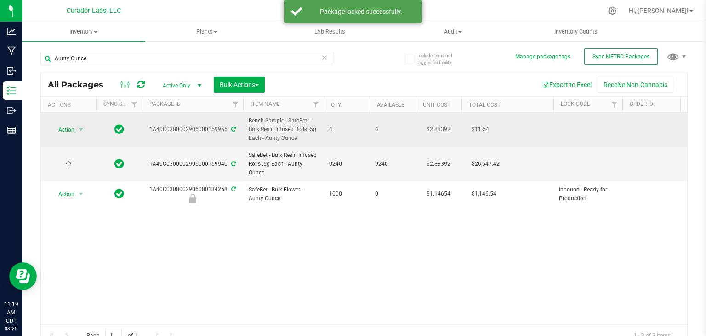
drag, startPoint x: 151, startPoint y: 128, endPoint x: 227, endPoint y: 134, distance: 75.6
click at [227, 134] on td "1A40C0300002906000159955" at bounding box center [192, 130] width 101 height 34
